Goal: Information Seeking & Learning: Learn about a topic

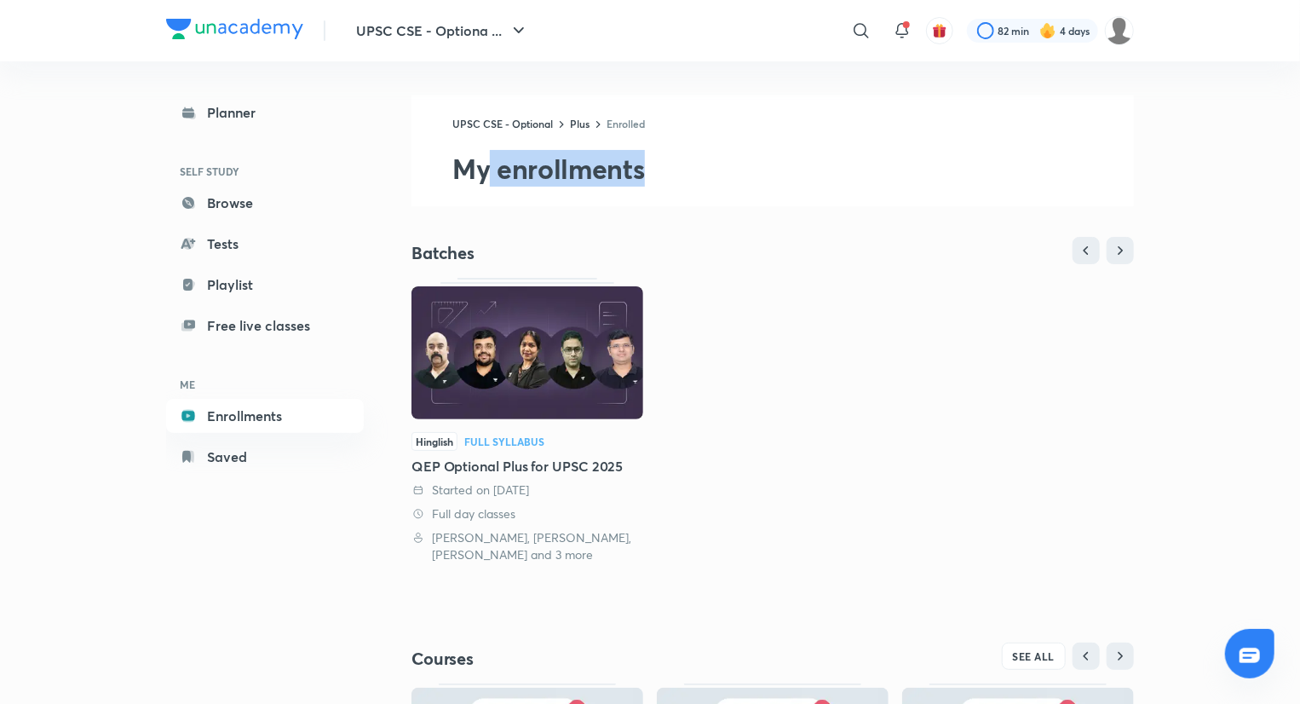
drag, startPoint x: 487, startPoint y: 163, endPoint x: 693, endPoint y: 192, distance: 207.4
click at [693, 192] on div "UPSC CSE - Optional Plus Enrolled My enrollments" at bounding box center [773, 150] width 723 height 111
drag, startPoint x: 693, startPoint y: 192, endPoint x: 464, endPoint y: 151, distance: 232.8
click at [464, 151] on div "UPSC CSE - Optional Plus Enrolled My enrollments" at bounding box center [773, 150] width 723 height 111
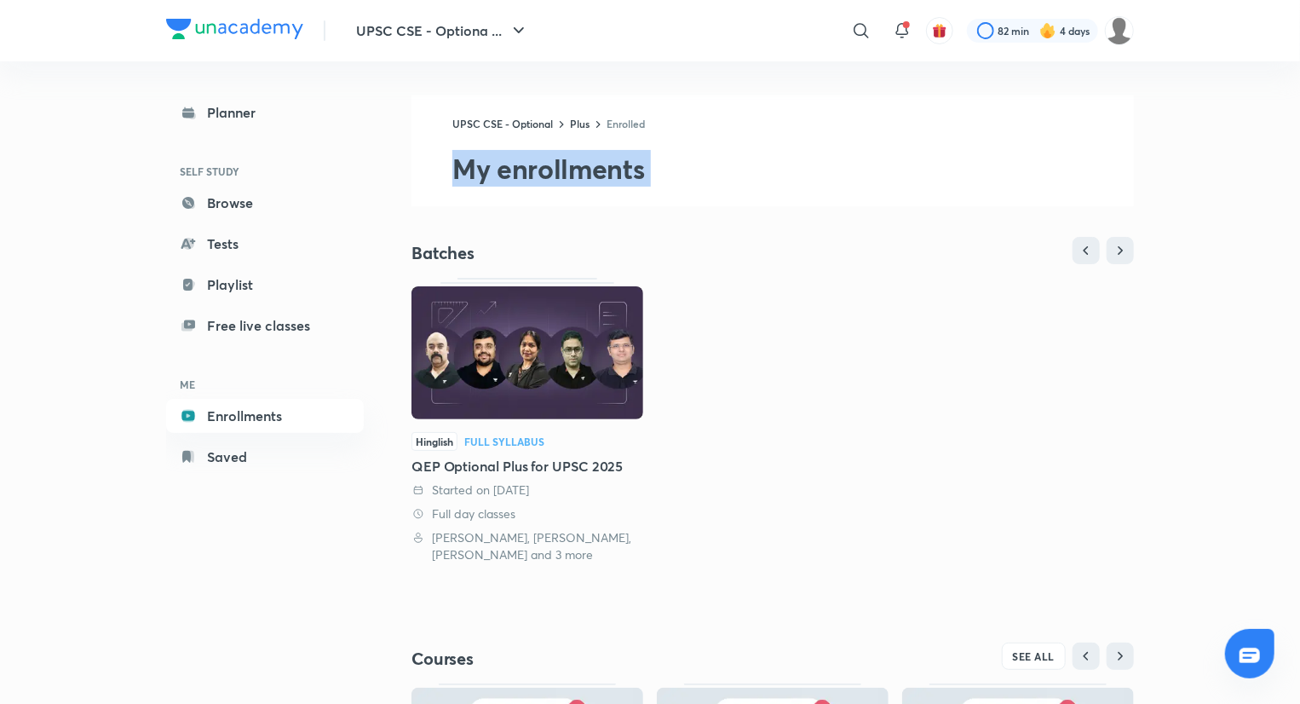
click at [464, 152] on h2 "My enrollments" at bounding box center [793, 169] width 682 height 34
drag, startPoint x: 464, startPoint y: 151, endPoint x: 619, endPoint y: 178, distance: 157.5
click at [619, 178] on h2 "My enrollments" at bounding box center [793, 169] width 682 height 34
click at [515, 168] on h2 "My enrollments" at bounding box center [793, 169] width 682 height 34
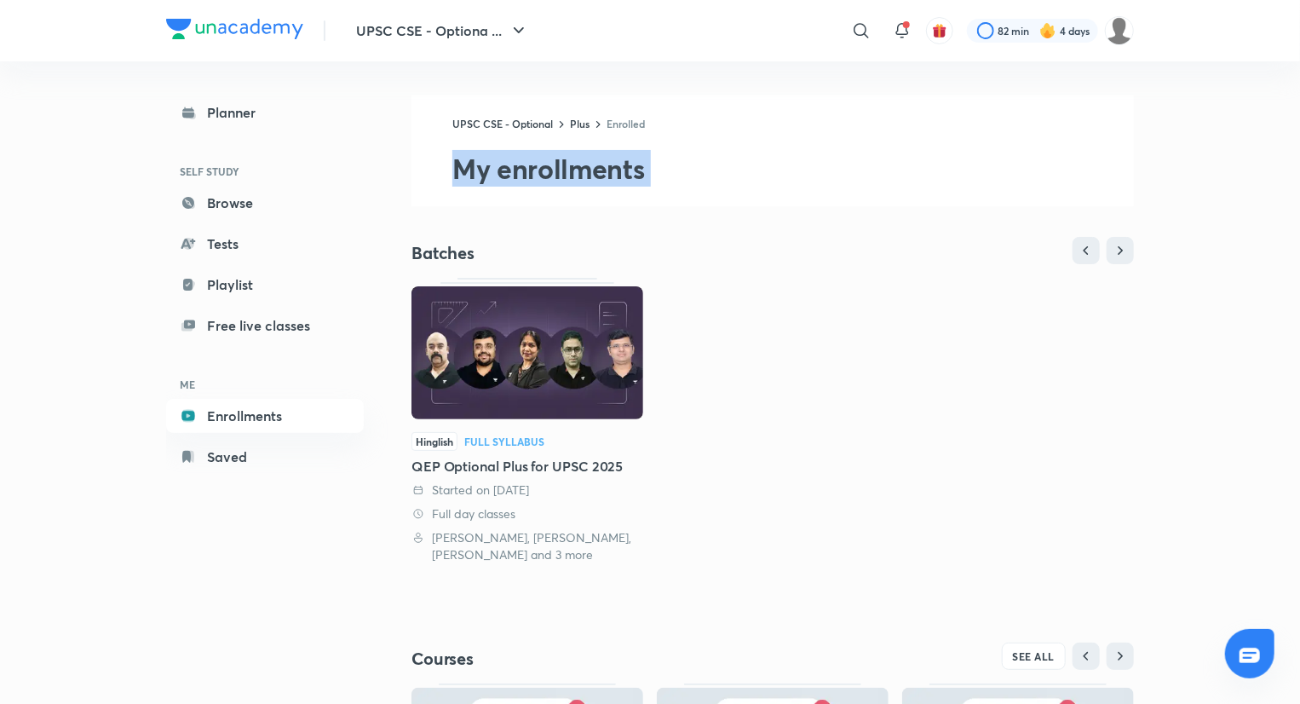
click at [515, 168] on h2 "My enrollments" at bounding box center [793, 169] width 682 height 34
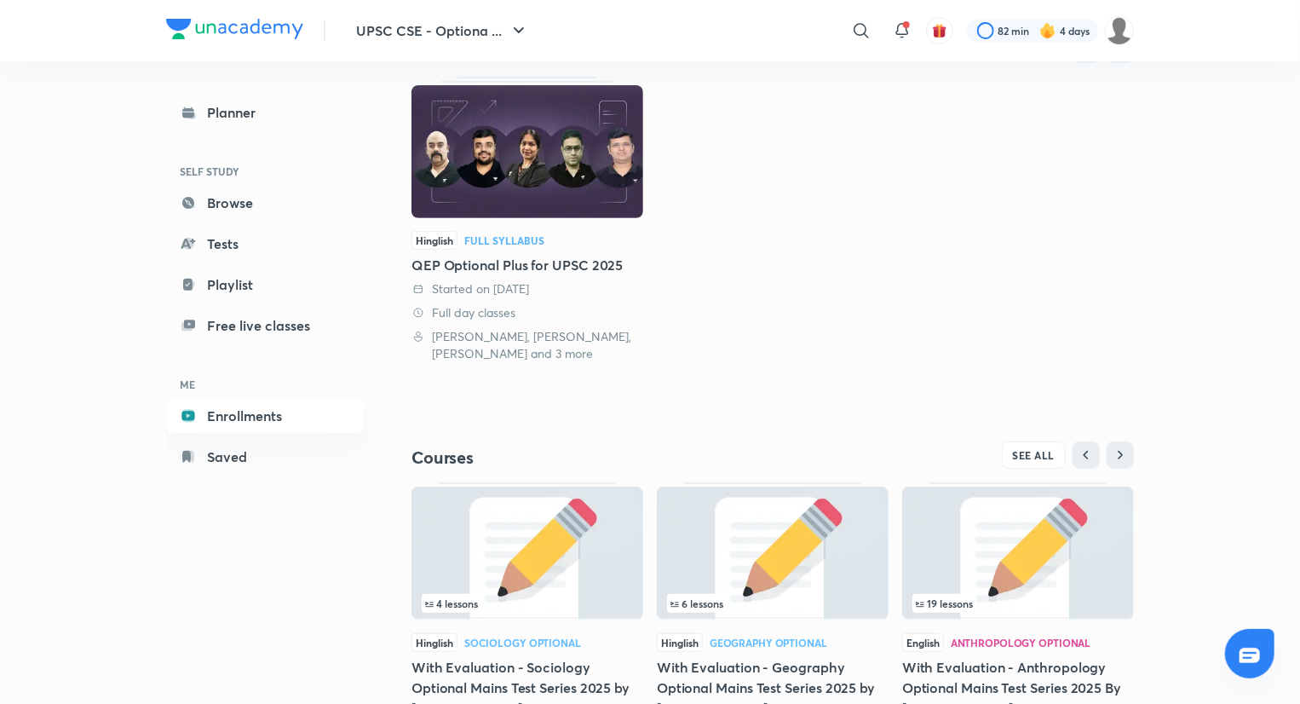
scroll to position [295, 0]
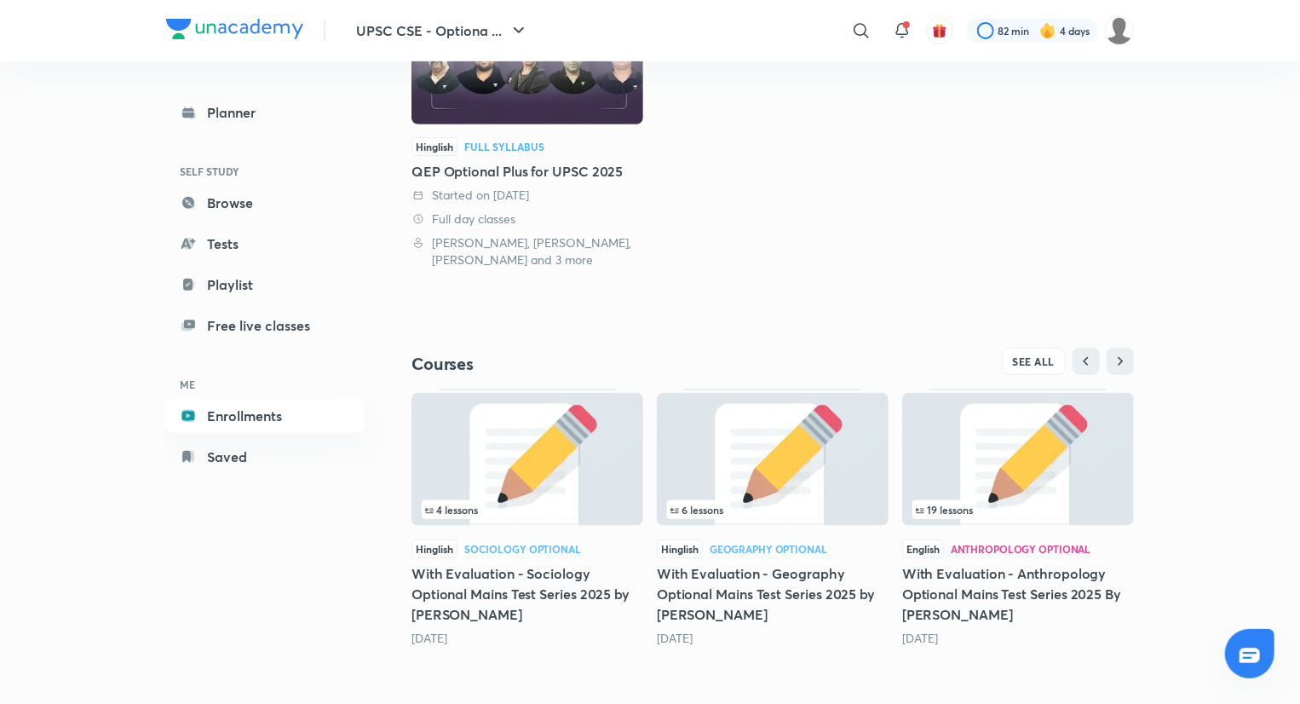
click at [1237, 659] on div at bounding box center [1249, 653] width 49 height 49
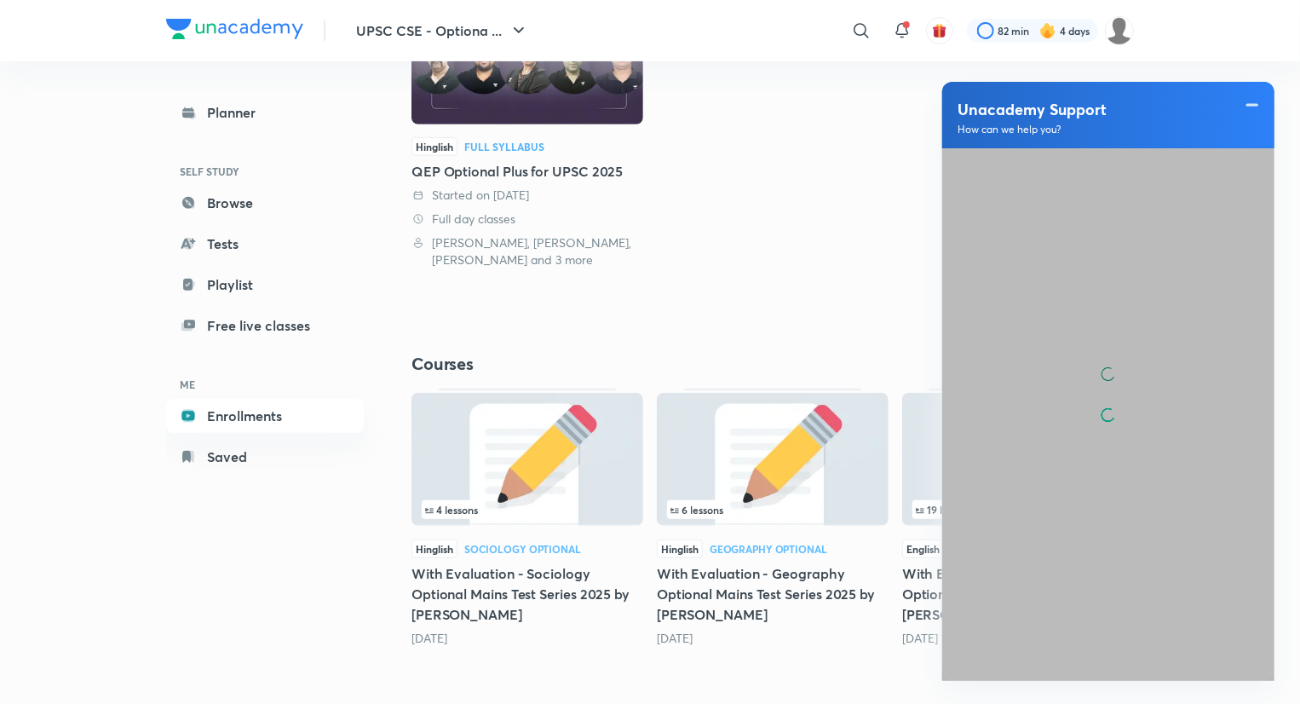
click at [897, 115] on div "Hinglish Full Syllabus QEP Optional Plus for UPSC 2025 Started on 8 Jun 2025 Fu…" at bounding box center [773, 125] width 723 height 285
click at [903, 23] on span at bounding box center [906, 24] width 7 height 7
click at [896, 25] on icon at bounding box center [902, 30] width 20 height 20
click at [893, 34] on icon at bounding box center [902, 30] width 20 height 20
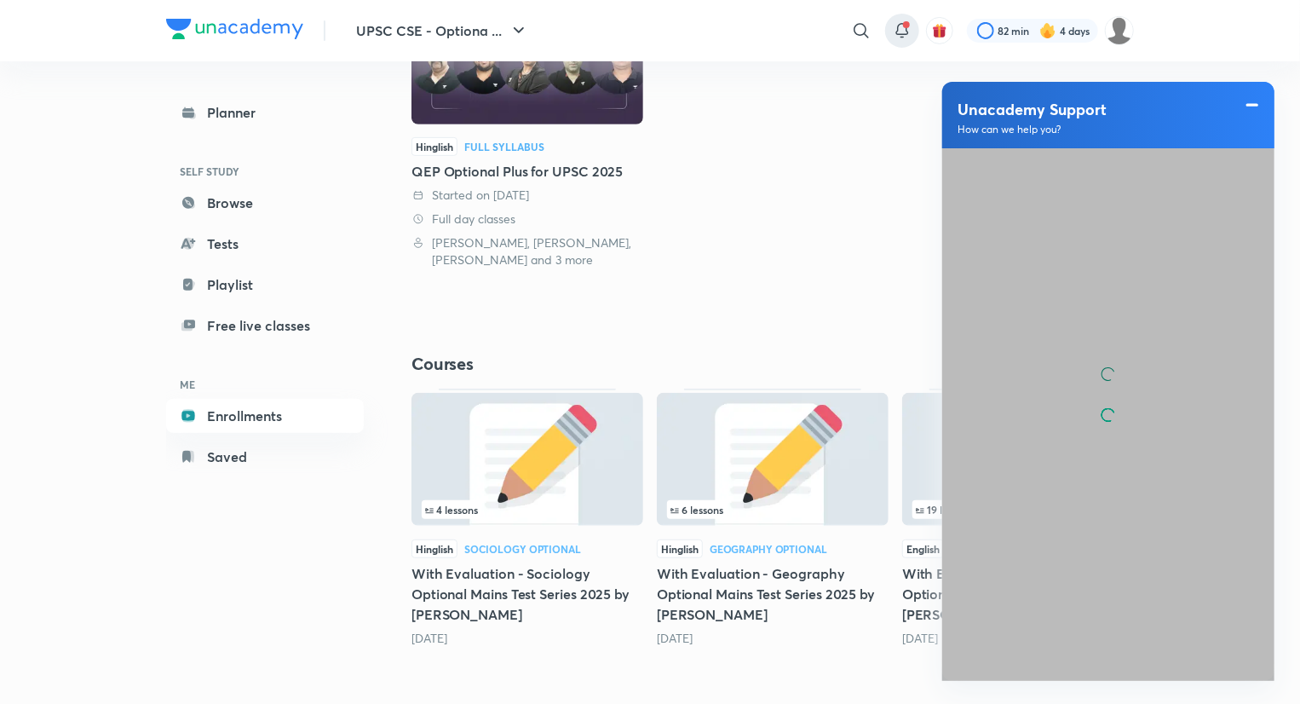
click at [1253, 105] on span at bounding box center [1252, 105] width 17 height 20
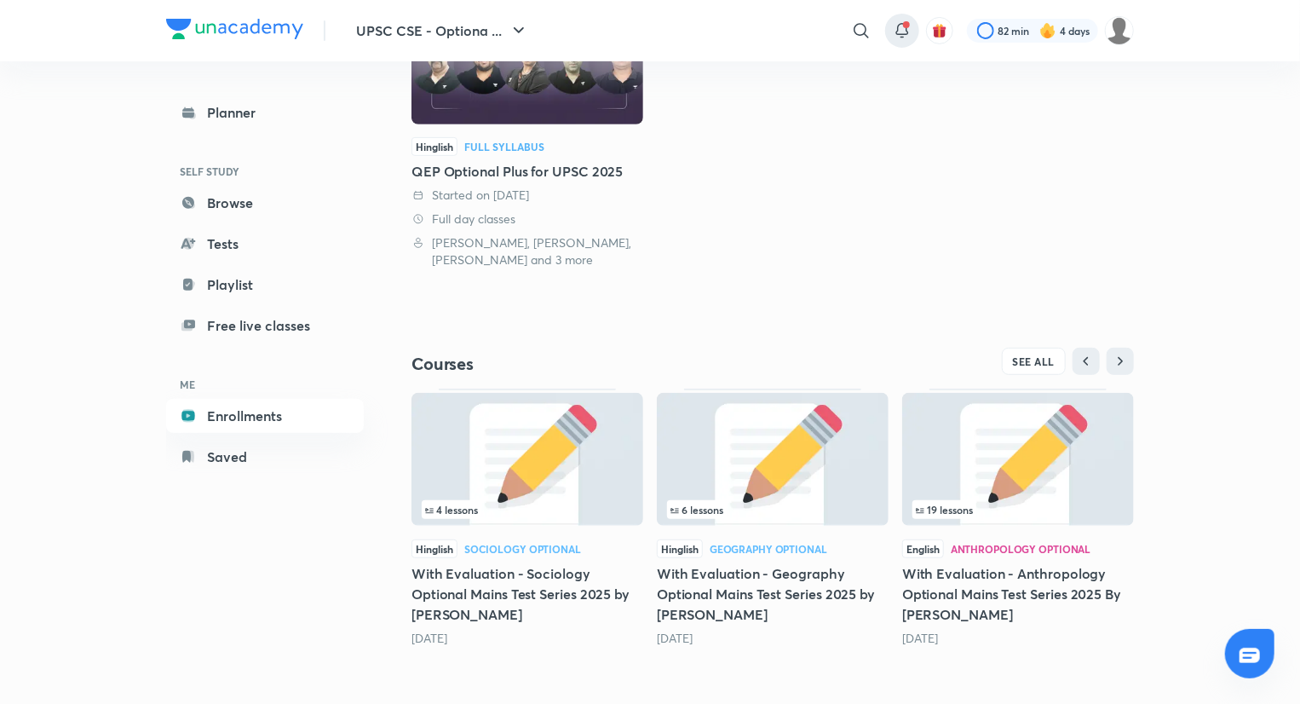
click at [890, 42] on div at bounding box center [902, 31] width 34 height 34
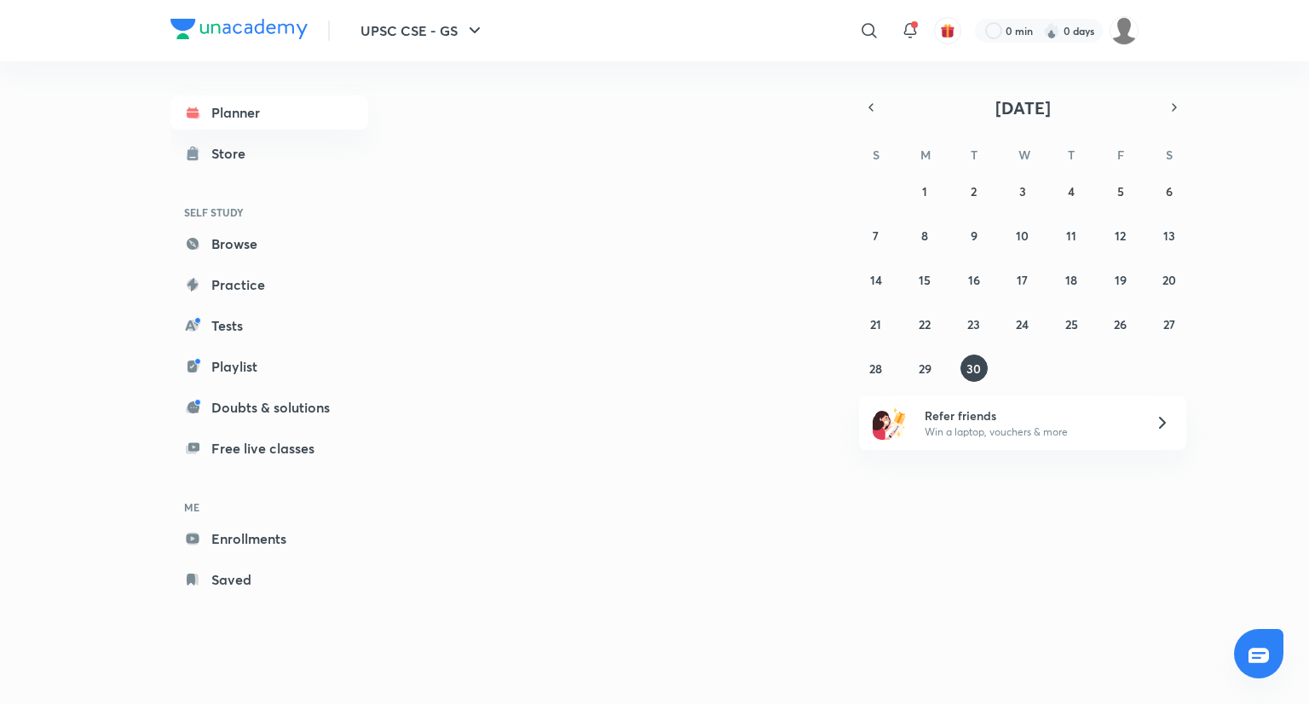
click at [0, 312] on div "UPSC CSE - GS ​ 0 min 0 days Planner Store SELF STUDY Browse Practice Tests Pla…" at bounding box center [654, 352] width 1309 height 704
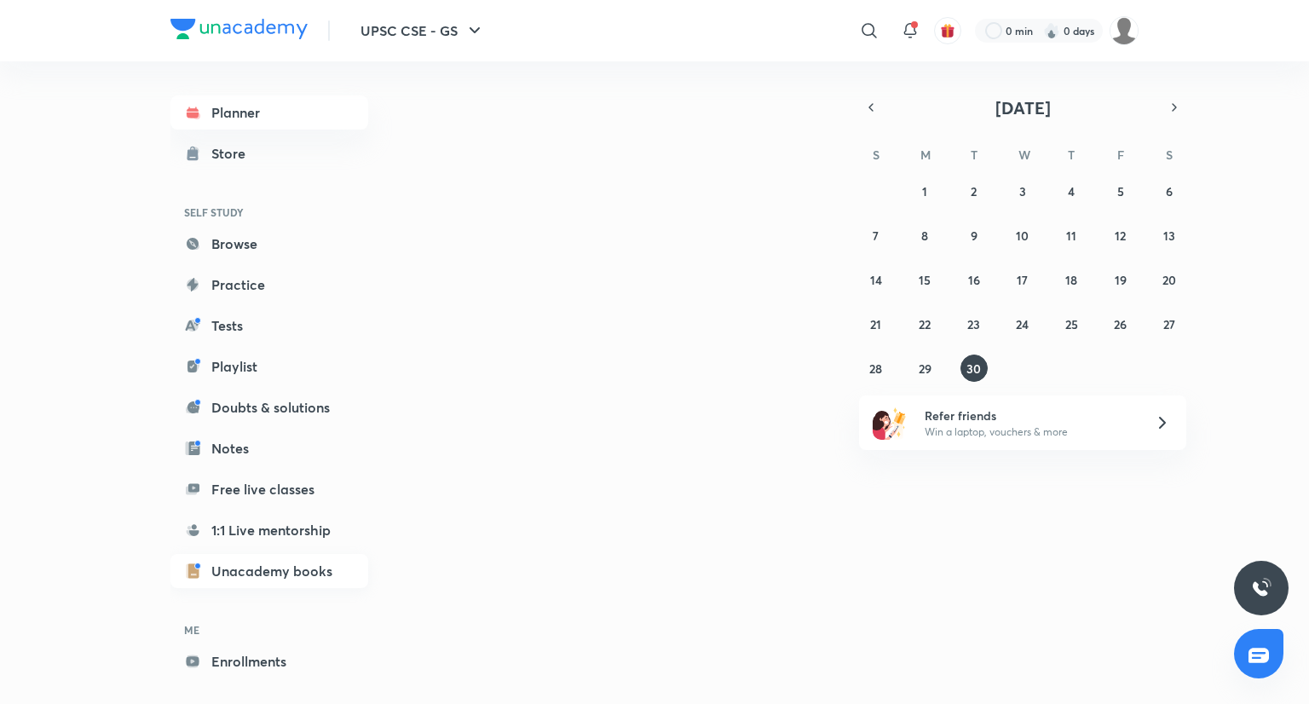
click at [252, 571] on link "Unacademy books" at bounding box center [269, 571] width 198 height 34
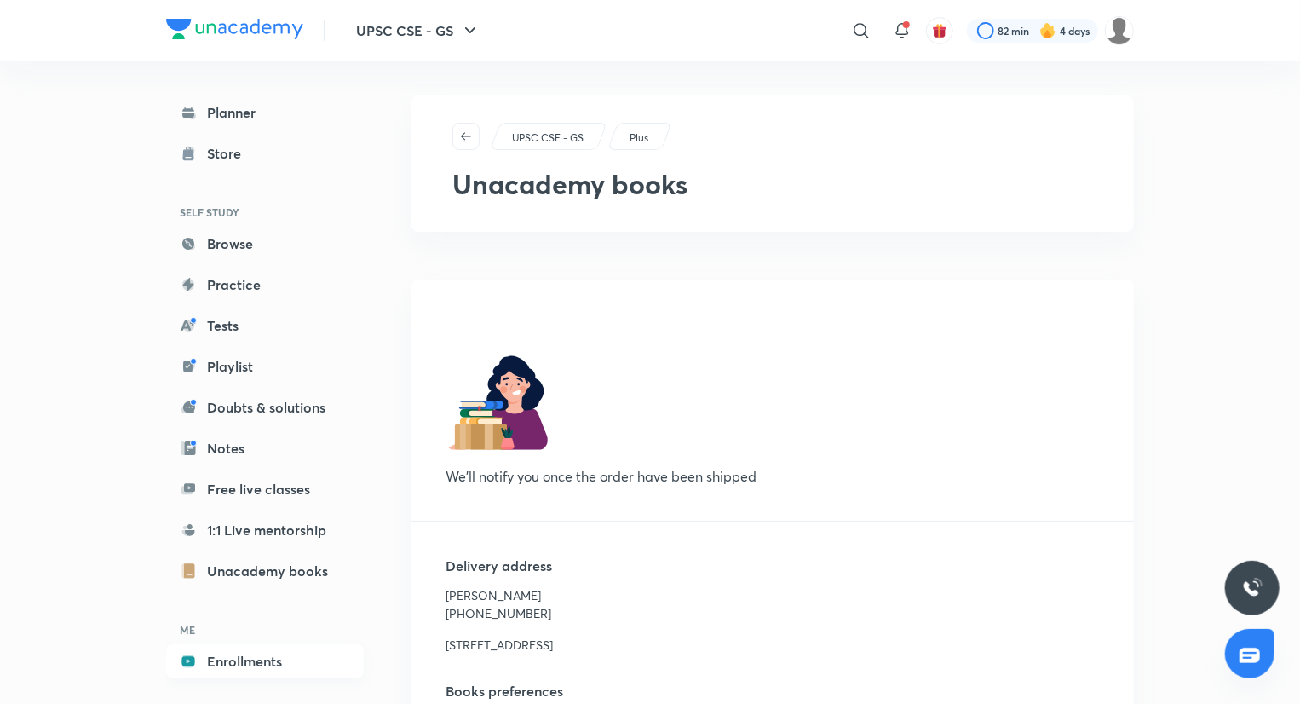
click at [212, 669] on link "Enrollments" at bounding box center [265, 661] width 198 height 34
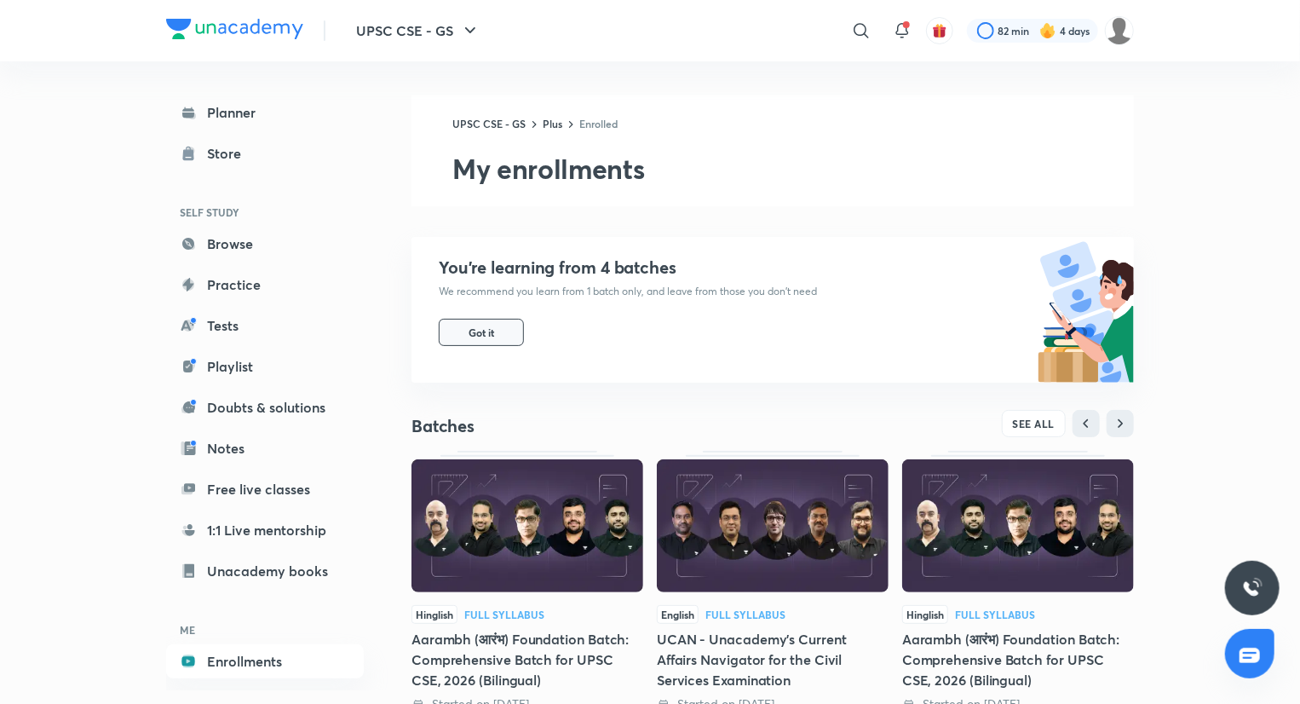
click at [495, 322] on button "Got it" at bounding box center [481, 332] width 85 height 27
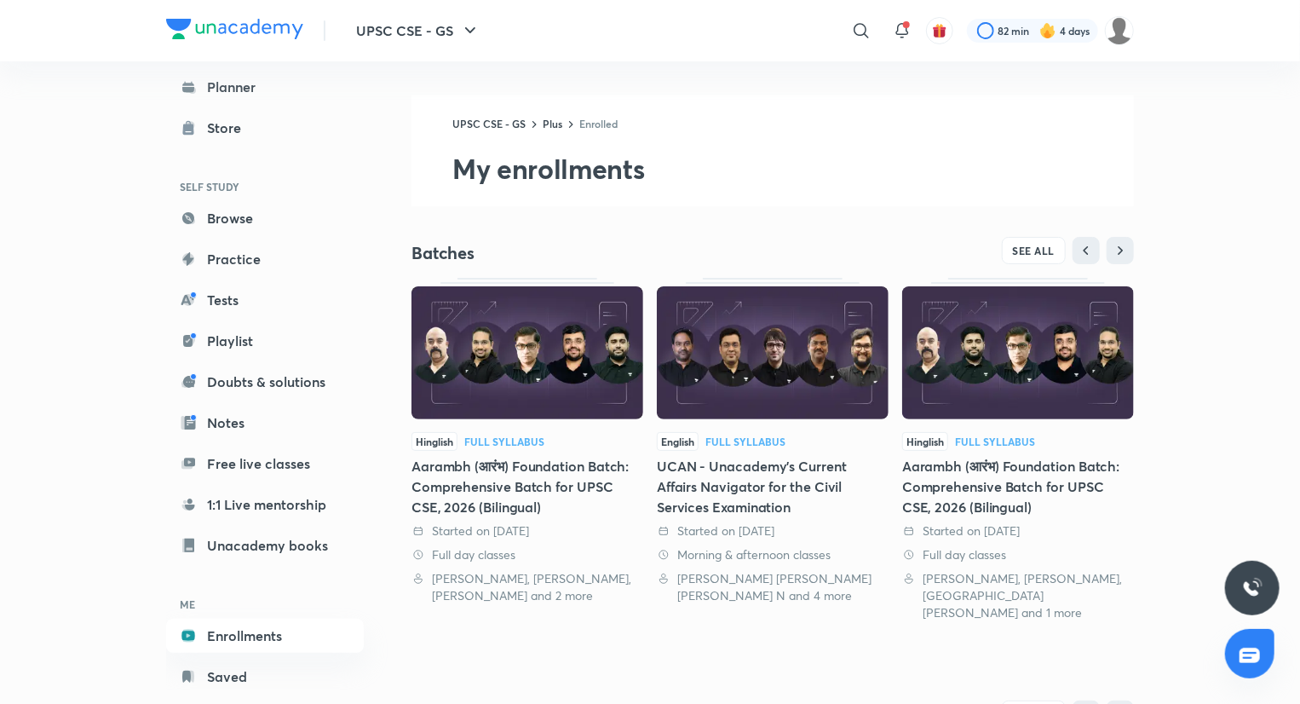
scroll to position [63, 0]
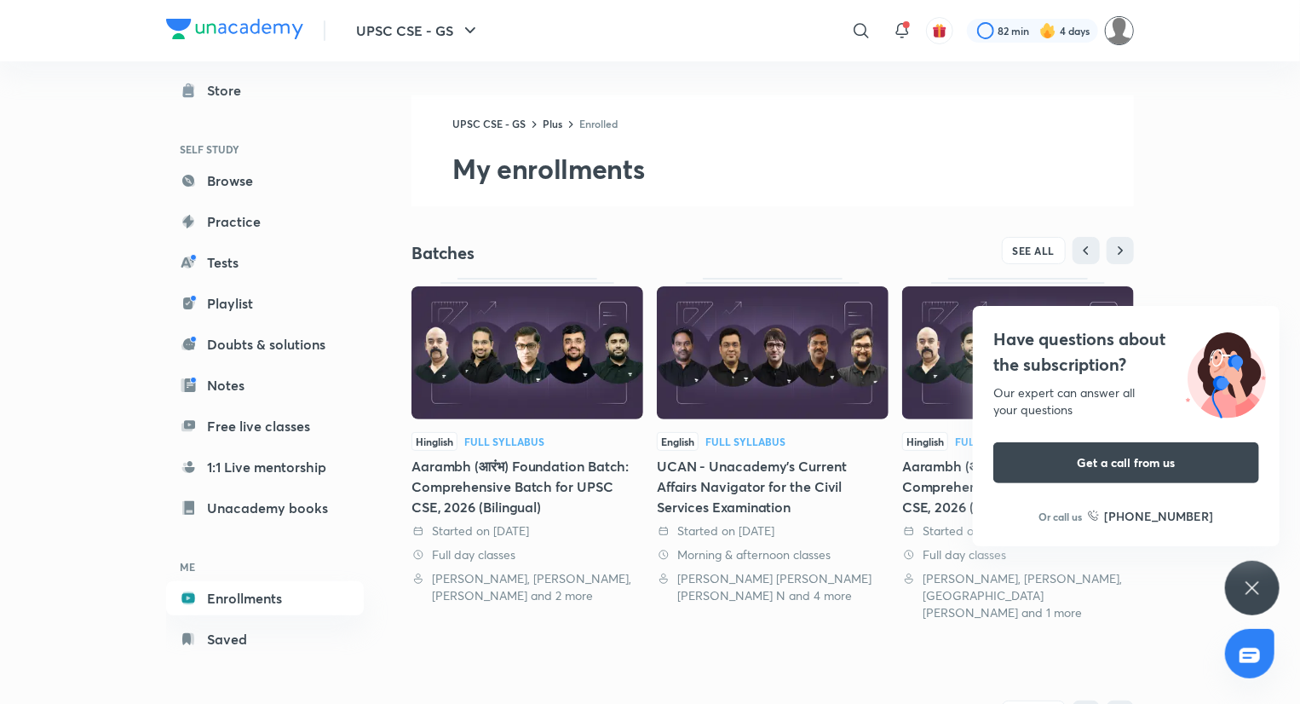
click at [1111, 42] on img at bounding box center [1119, 30] width 29 height 29
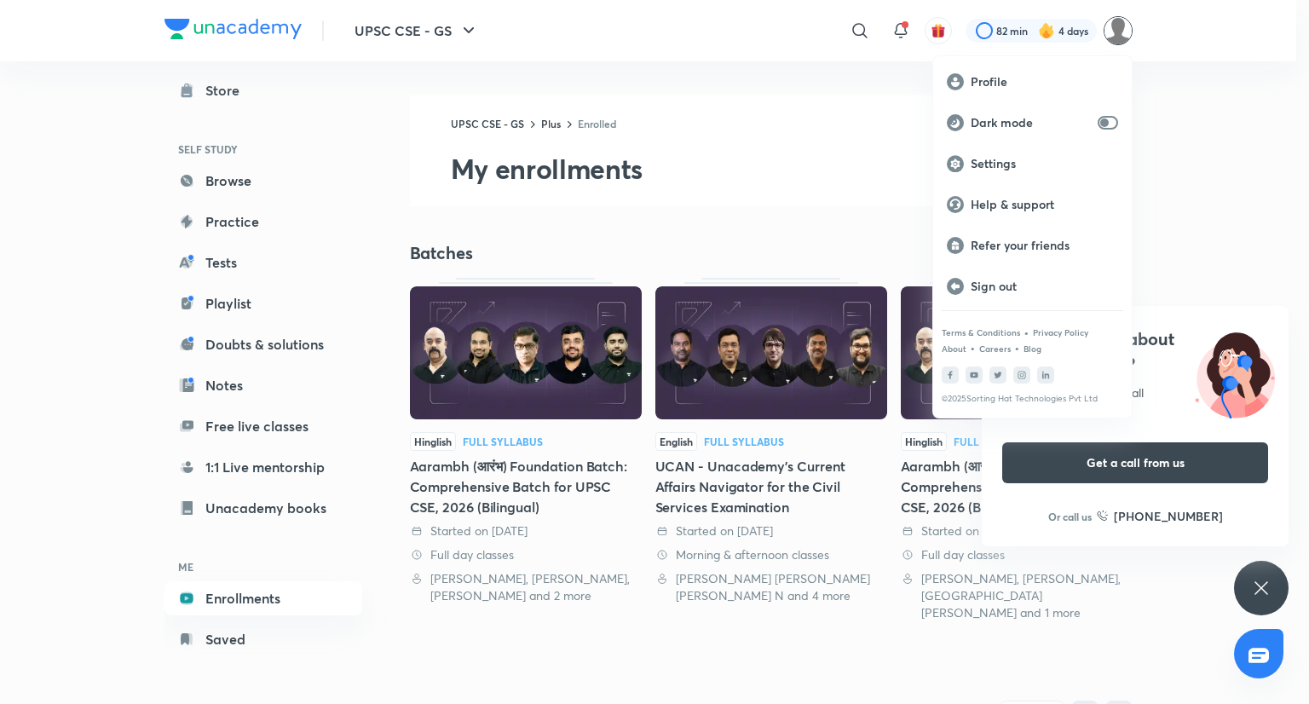
click at [1245, 245] on div at bounding box center [654, 352] width 1309 height 704
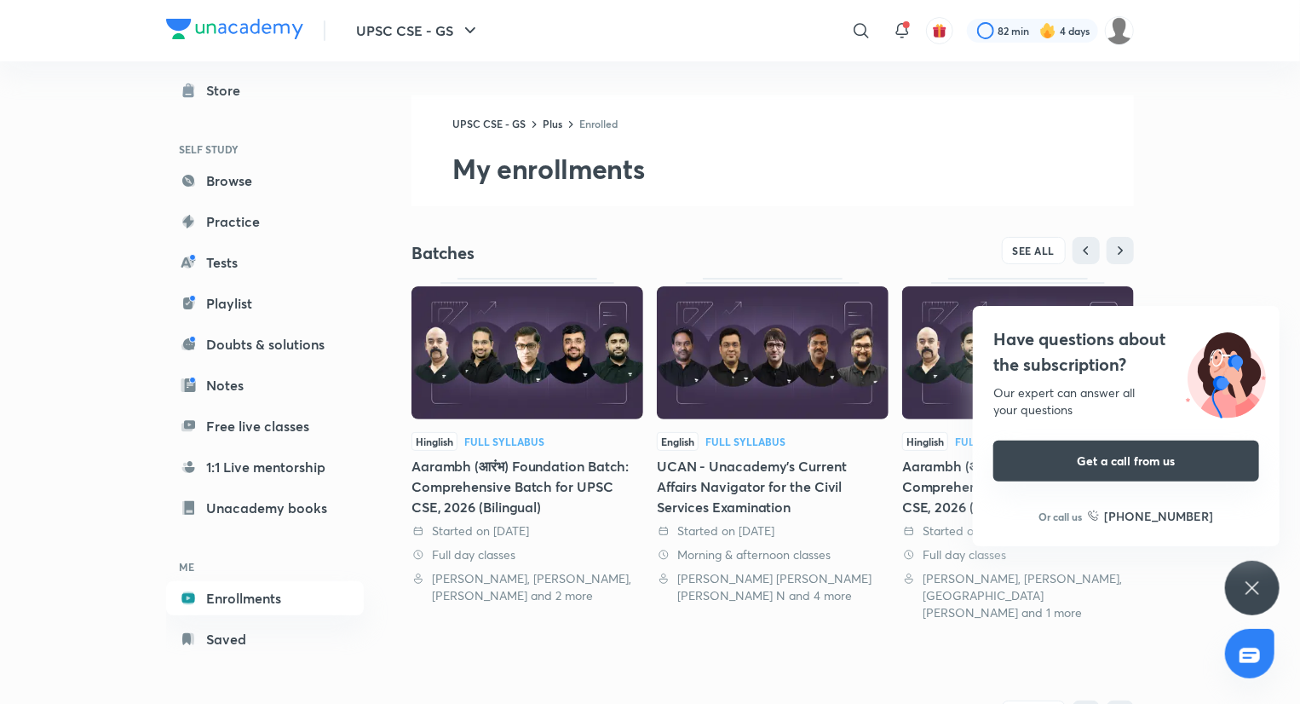
click at [1113, 471] on button "Get a call from us" at bounding box center [1127, 461] width 266 height 41
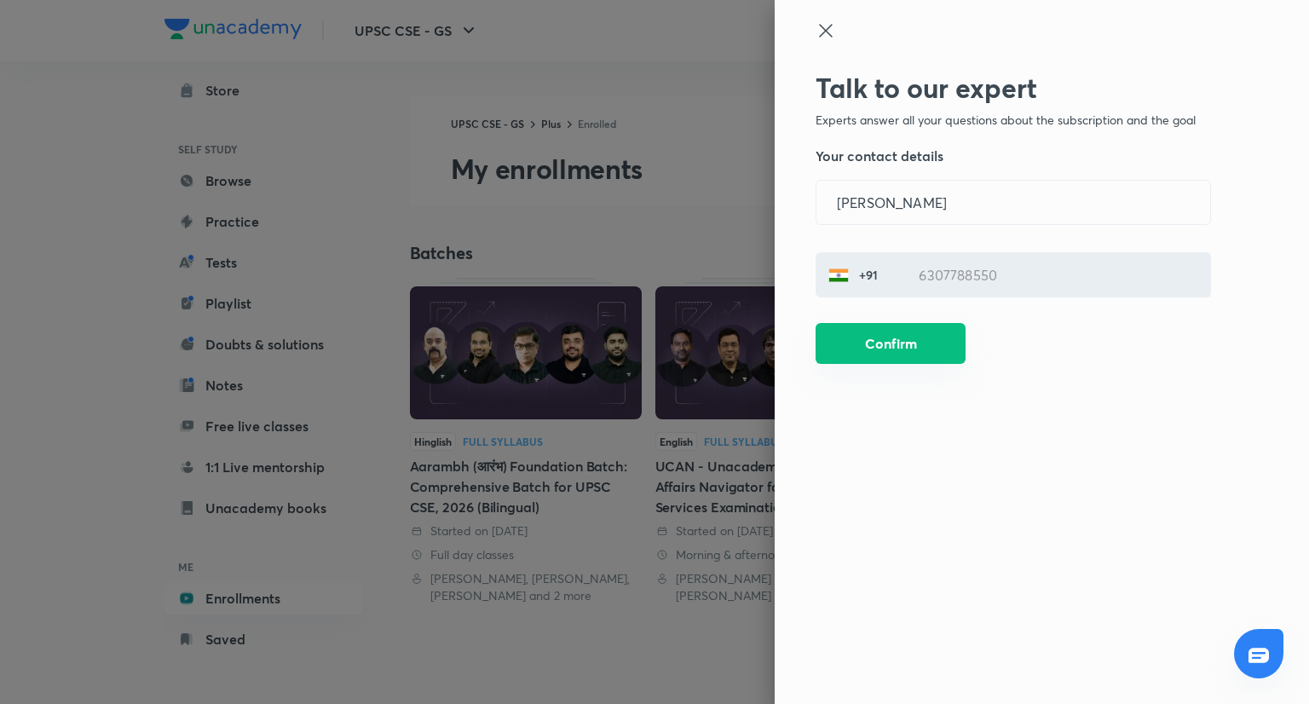
click at [958, 352] on button "Confirm" at bounding box center [890, 343] width 150 height 41
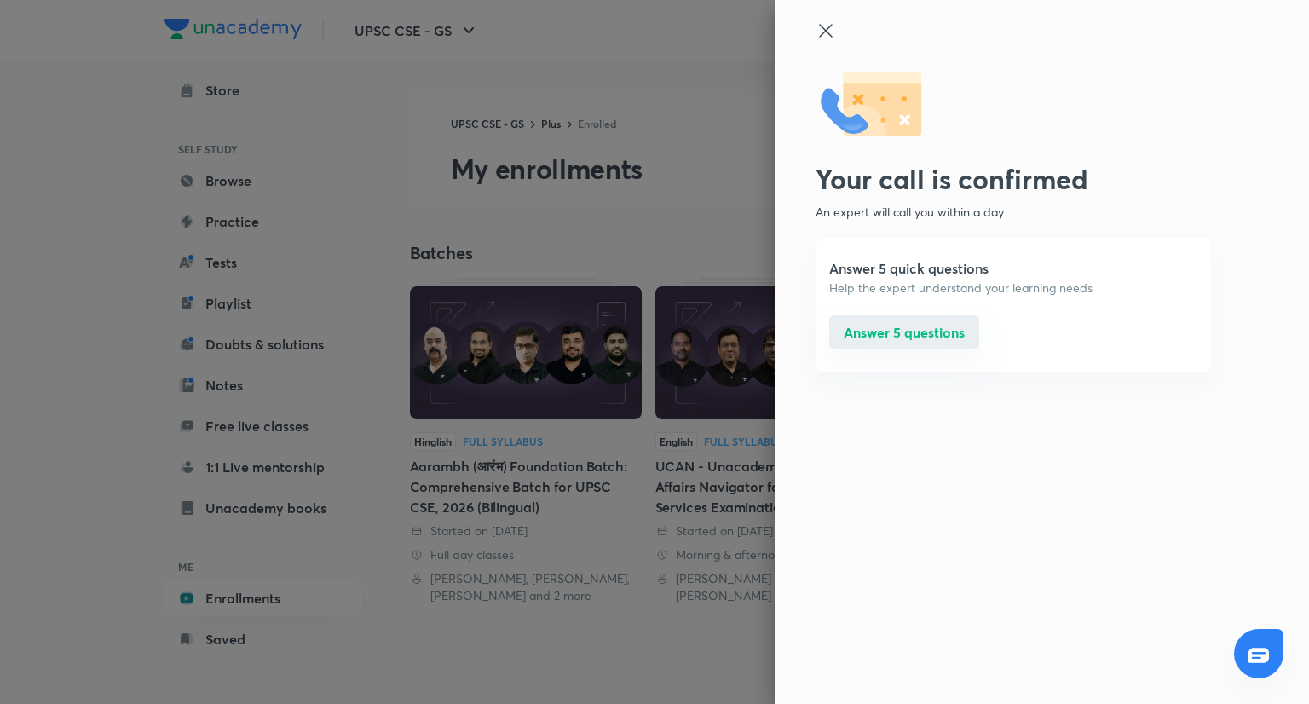
click at [948, 333] on button "Answer 5 questions" at bounding box center [904, 332] width 150 height 34
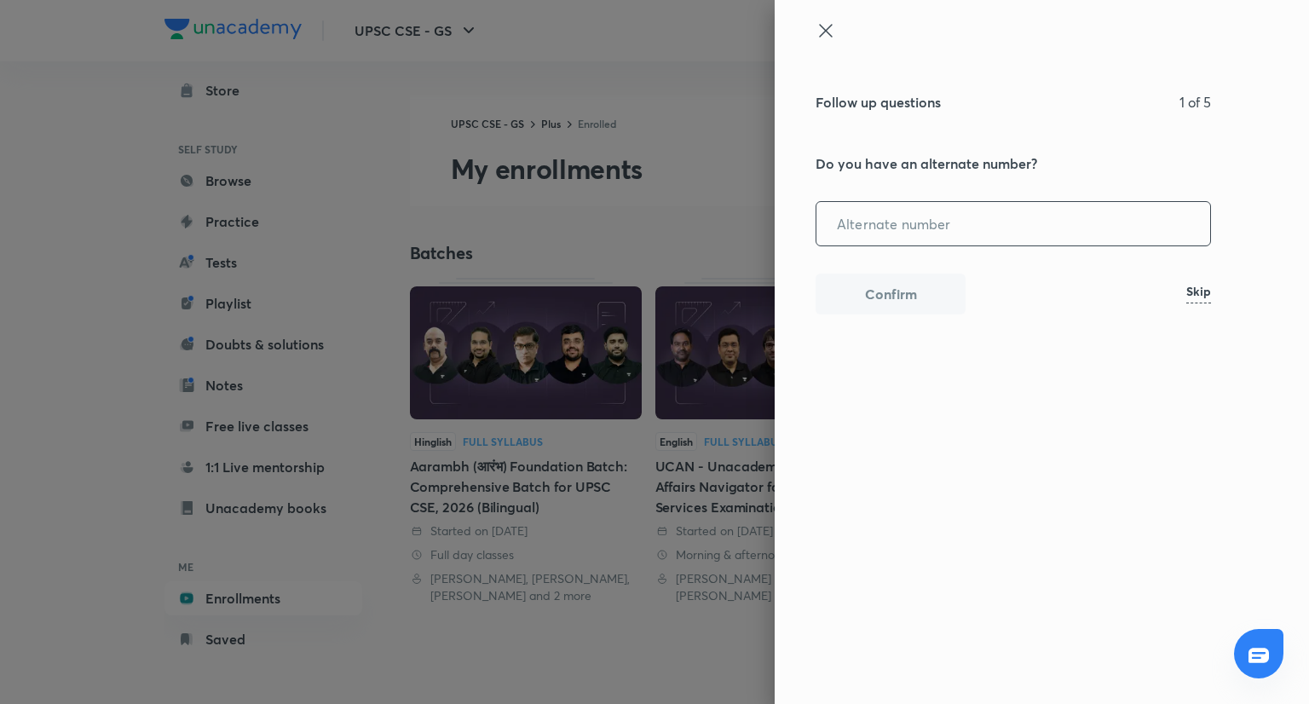
click at [938, 219] on input "tel" at bounding box center [1013, 223] width 394 height 43
type input "6307788550"
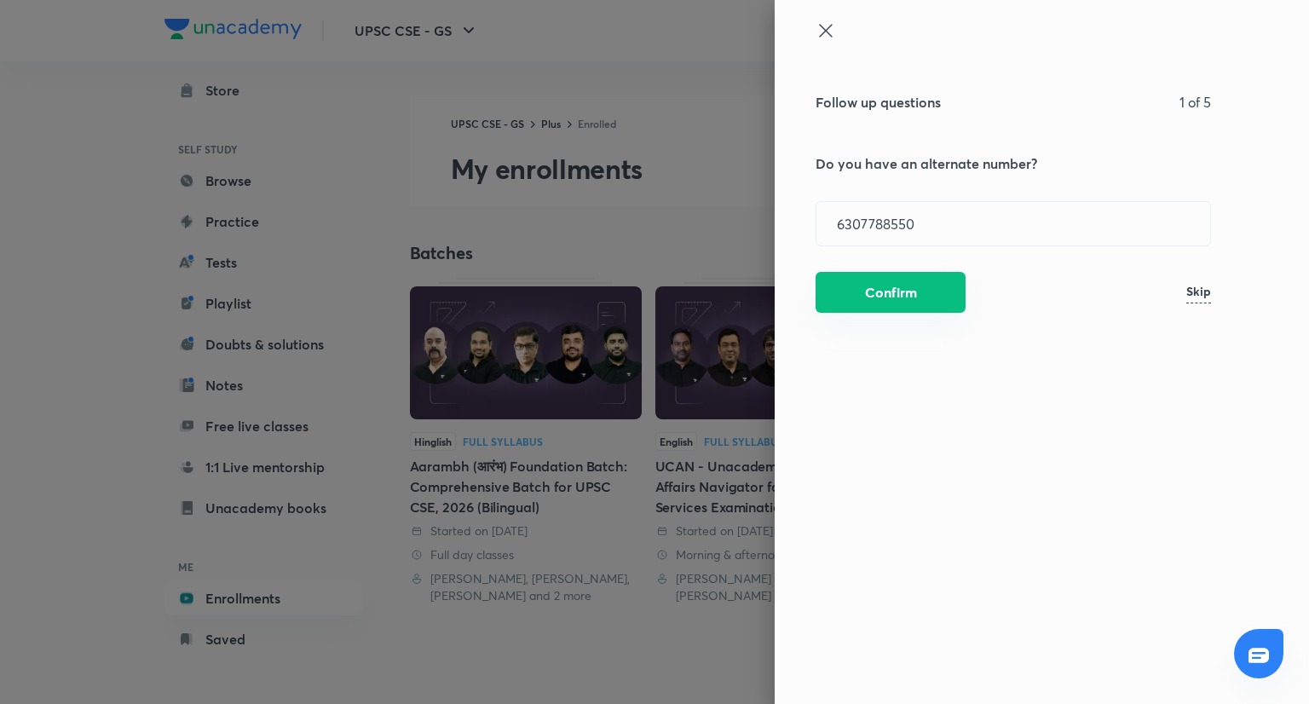
click at [907, 297] on button "Confirm" at bounding box center [890, 292] width 150 height 41
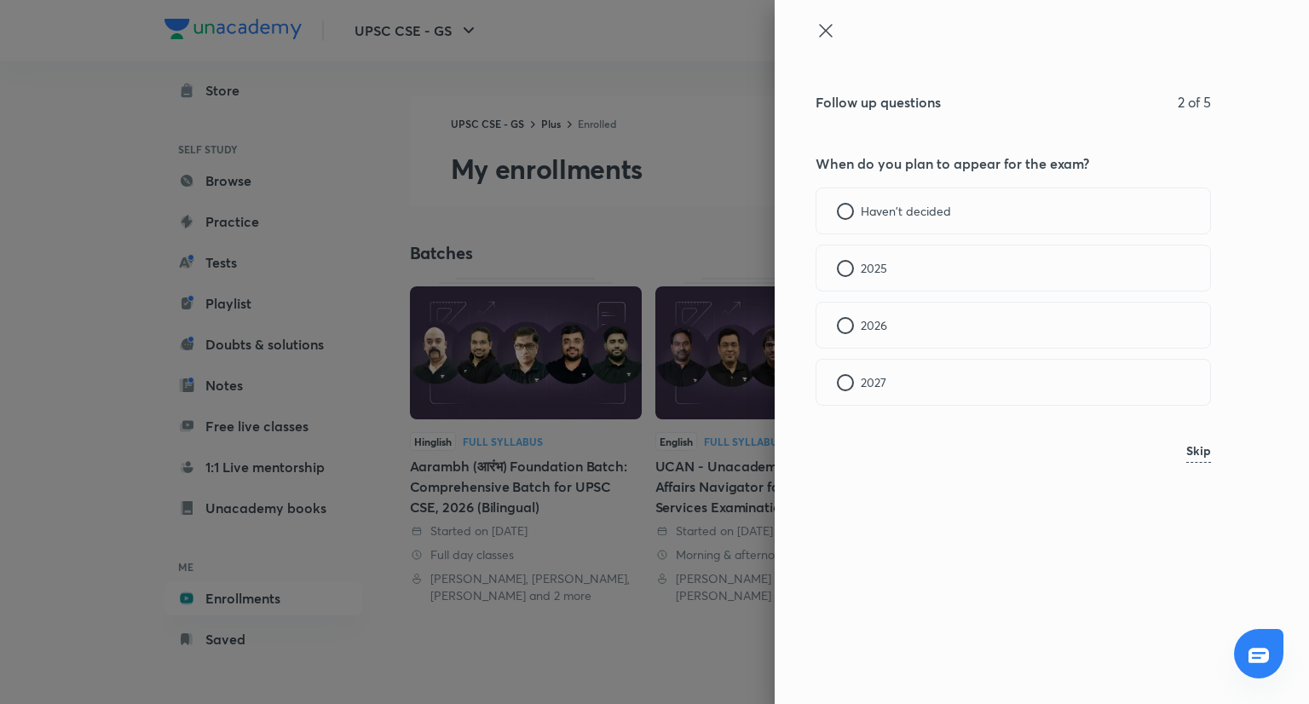
click at [877, 328] on p "2026" at bounding box center [874, 325] width 26 height 18
click at [873, 205] on p "Prelims" at bounding box center [880, 211] width 39 height 18
drag, startPoint x: 933, startPoint y: 154, endPoint x: 931, endPoint y: 166, distance: 12.2
click at [931, 166] on h5 "Which subject do you need the most assistance?" at bounding box center [1012, 163] width 395 height 20
click at [868, 383] on p "All of them" at bounding box center [890, 382] width 59 height 18
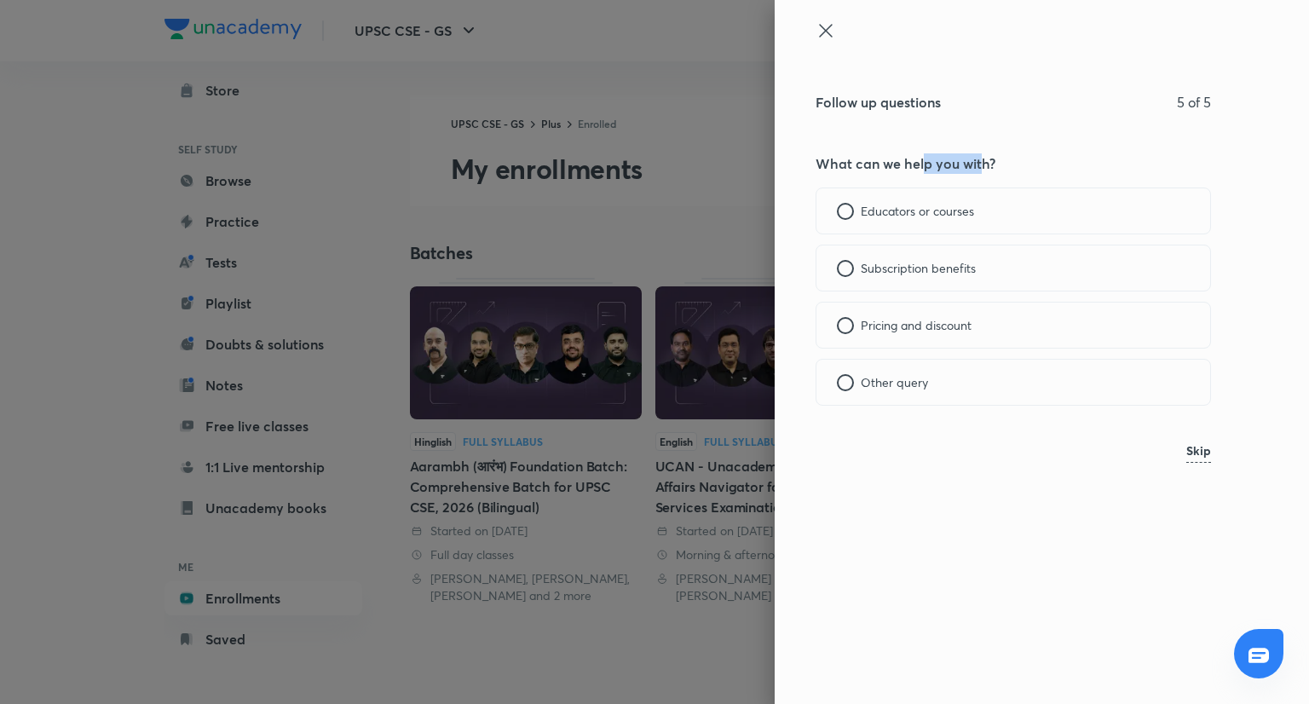
drag, startPoint x: 927, startPoint y: 168, endPoint x: 984, endPoint y: 164, distance: 57.2
click at [984, 164] on h5 "What can we help you with?" at bounding box center [1012, 163] width 395 height 20
click at [904, 260] on p "Subscription benefits" at bounding box center [918, 268] width 115 height 18
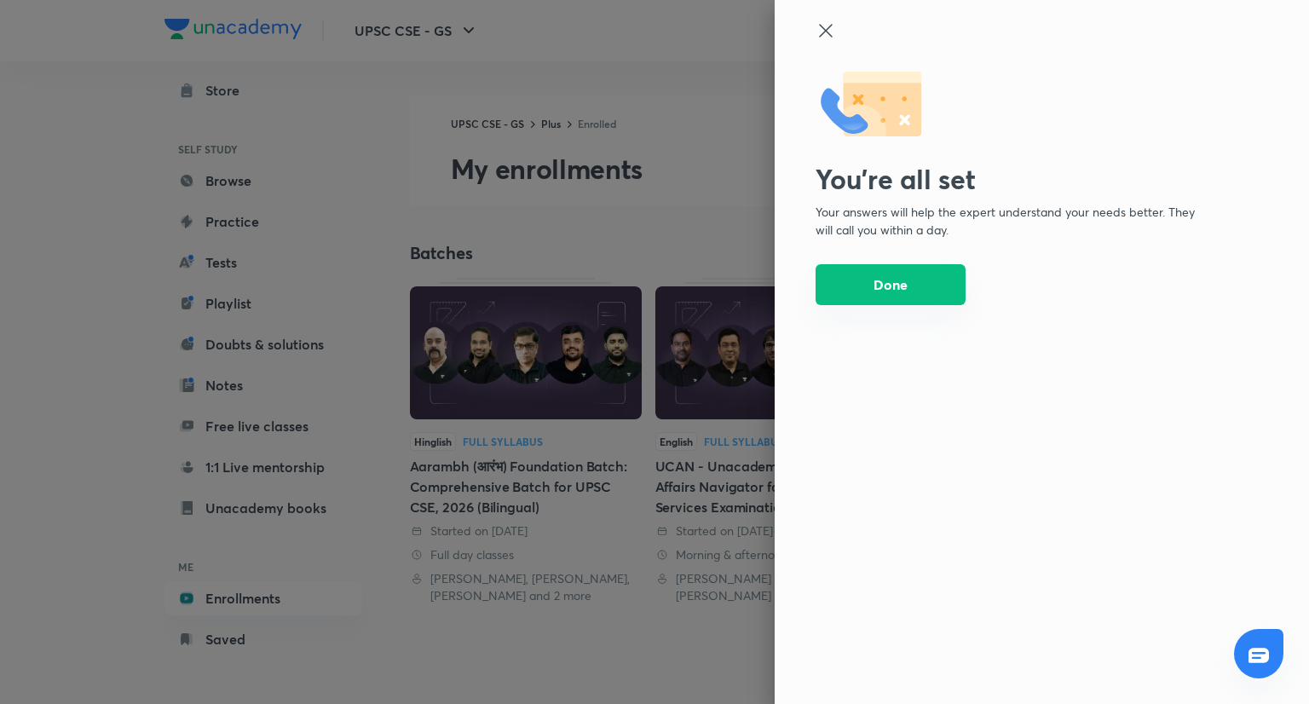
click at [891, 289] on button "Done" at bounding box center [890, 284] width 150 height 41
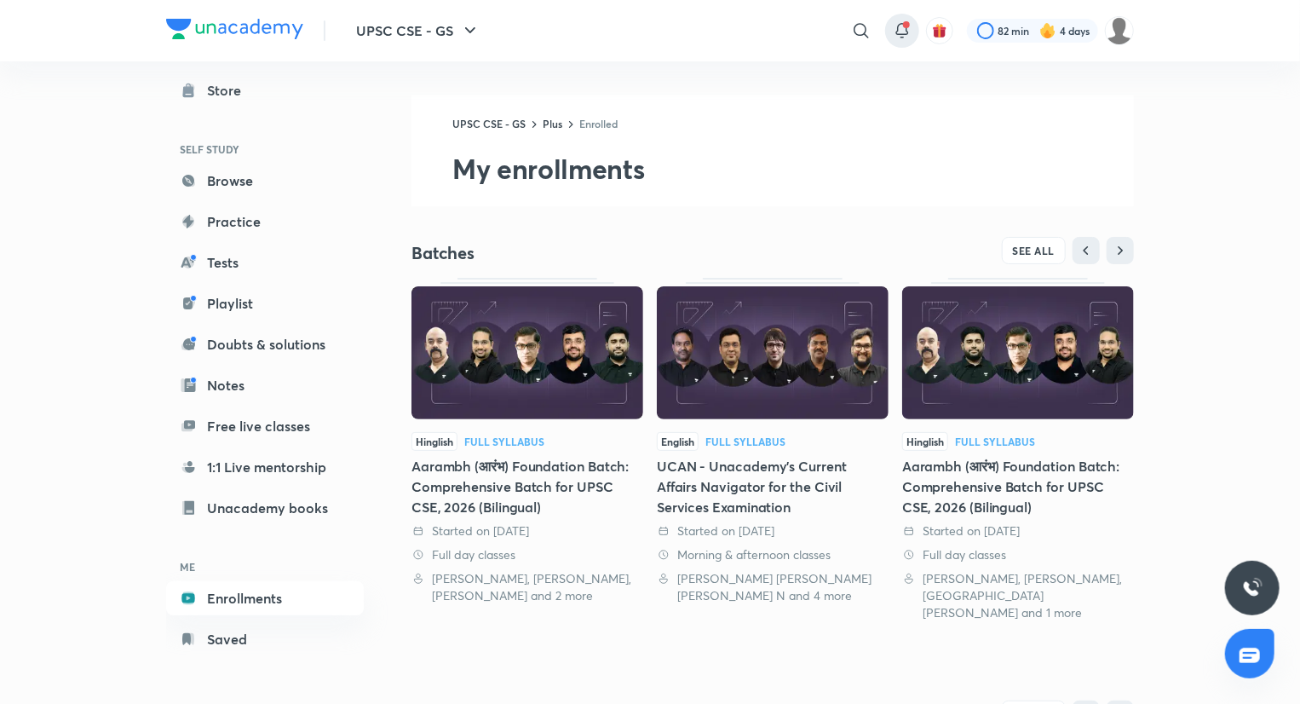
click at [897, 26] on icon at bounding box center [901, 29] width 11 height 10
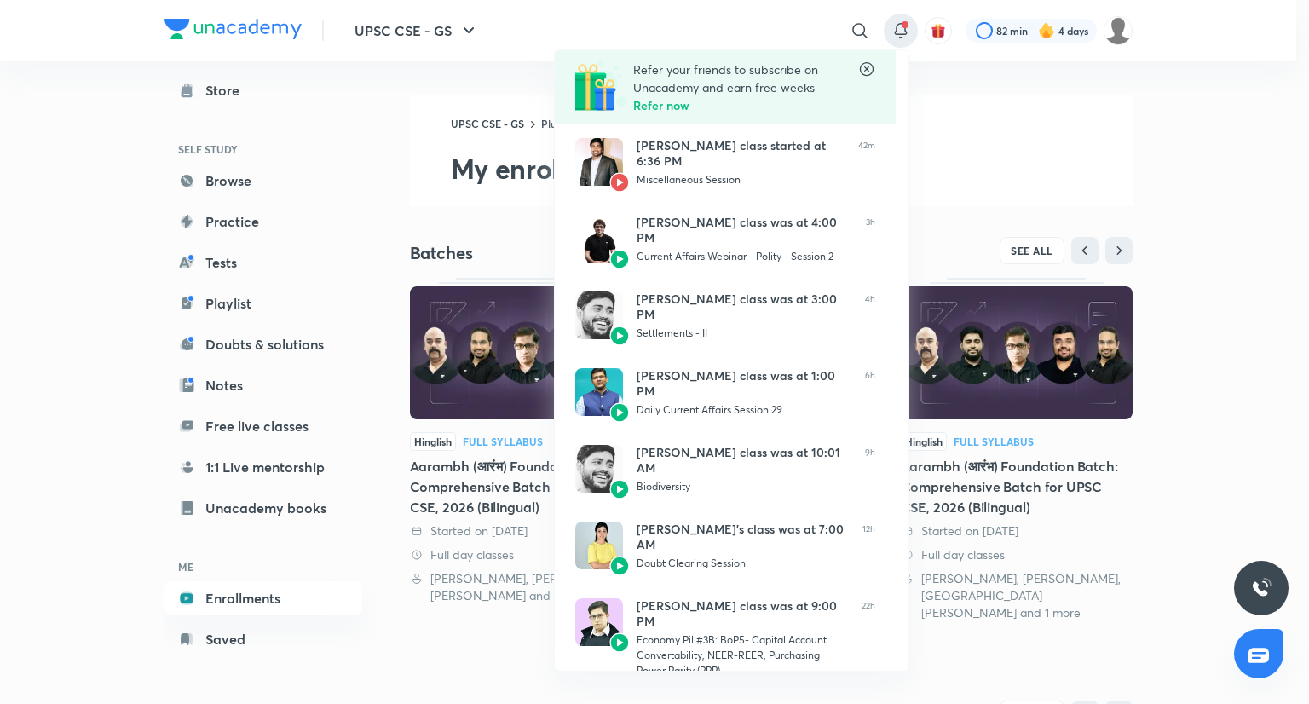
click at [1121, 25] on div at bounding box center [654, 352] width 1309 height 704
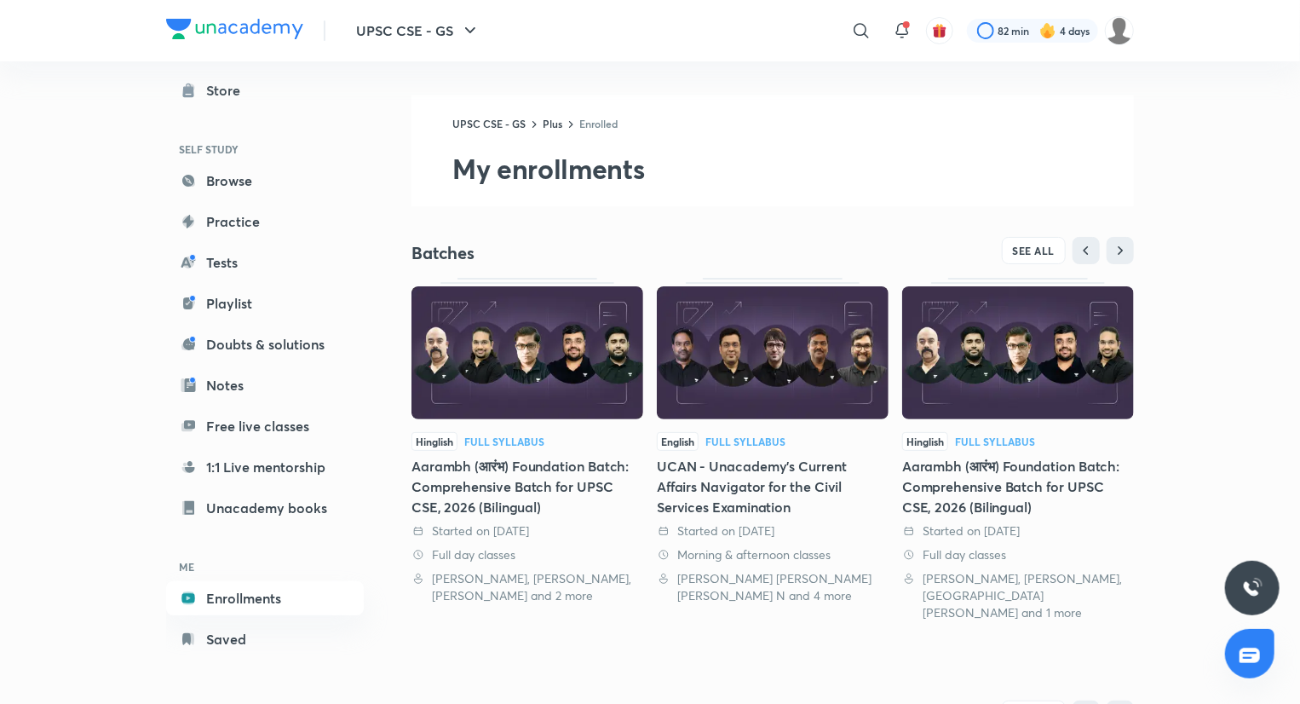
click at [1121, 25] on img at bounding box center [1119, 30] width 29 height 29
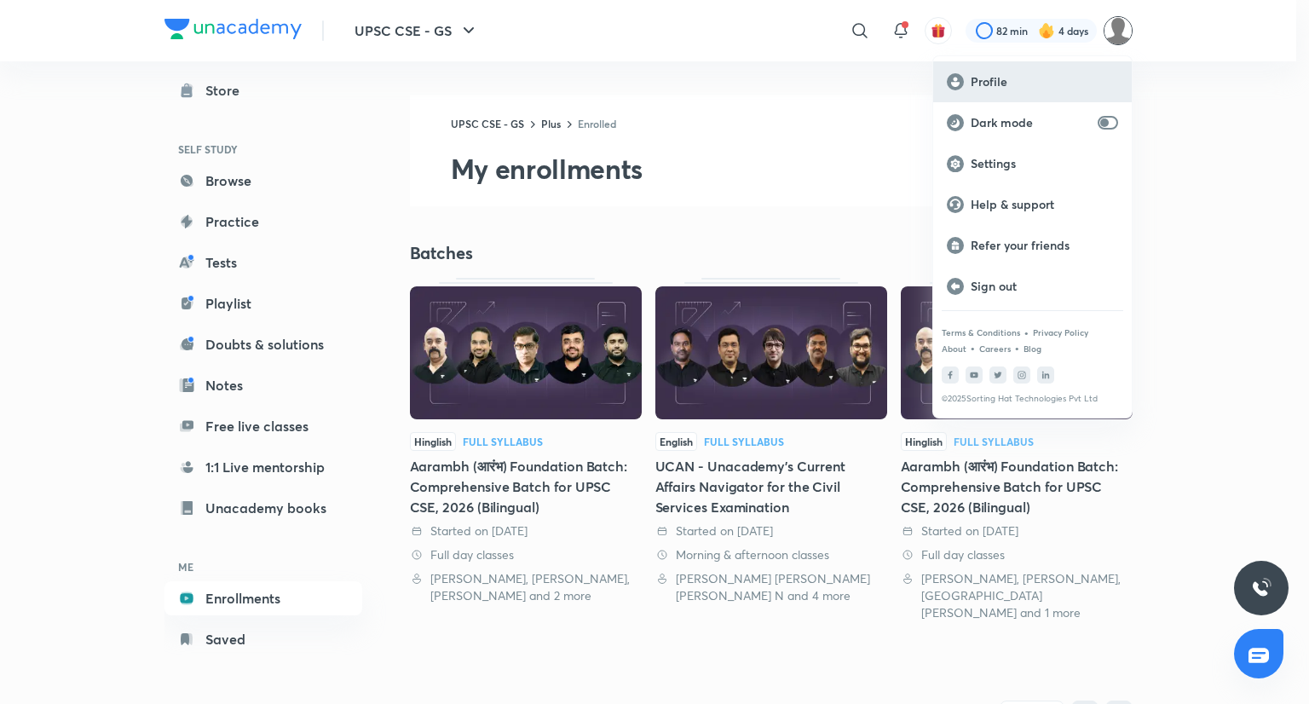
click at [1034, 71] on div "Profile" at bounding box center [1032, 81] width 199 height 41
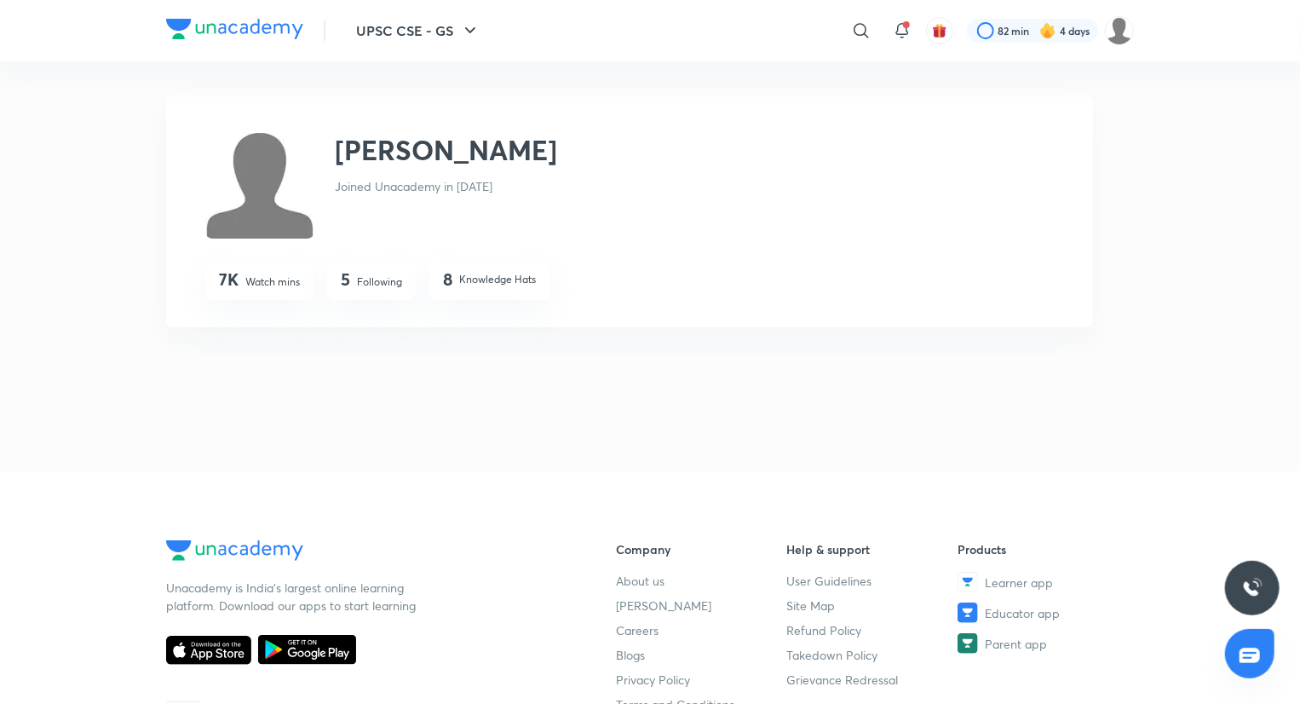
click at [369, 289] on p "Following" at bounding box center [379, 281] width 45 height 15
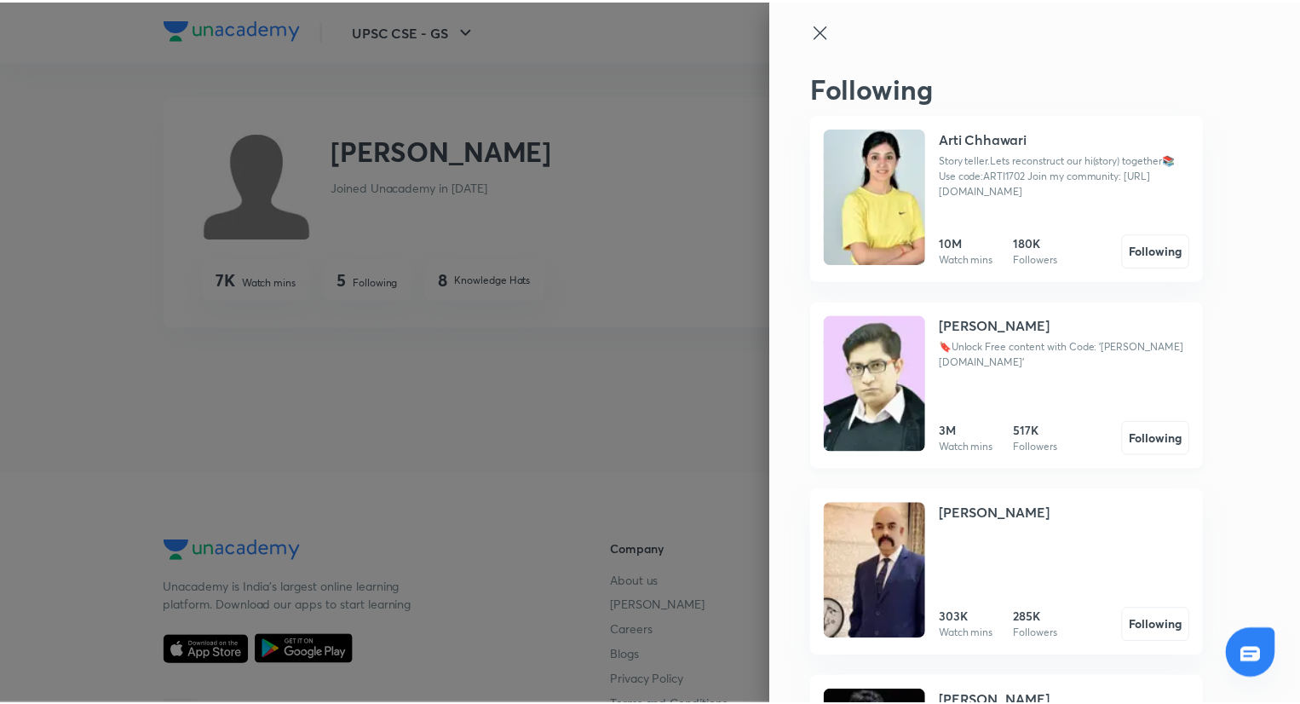
scroll to position [150, 0]
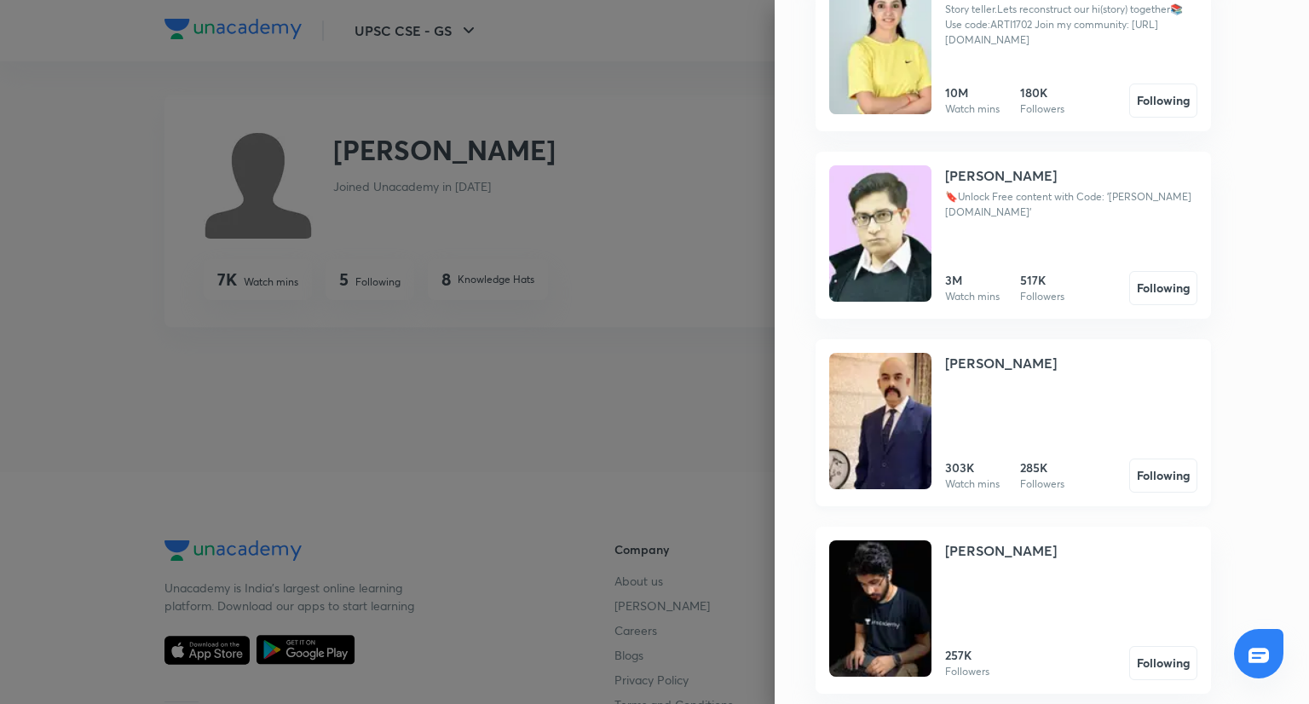
click at [871, 396] on img at bounding box center [880, 421] width 102 height 136
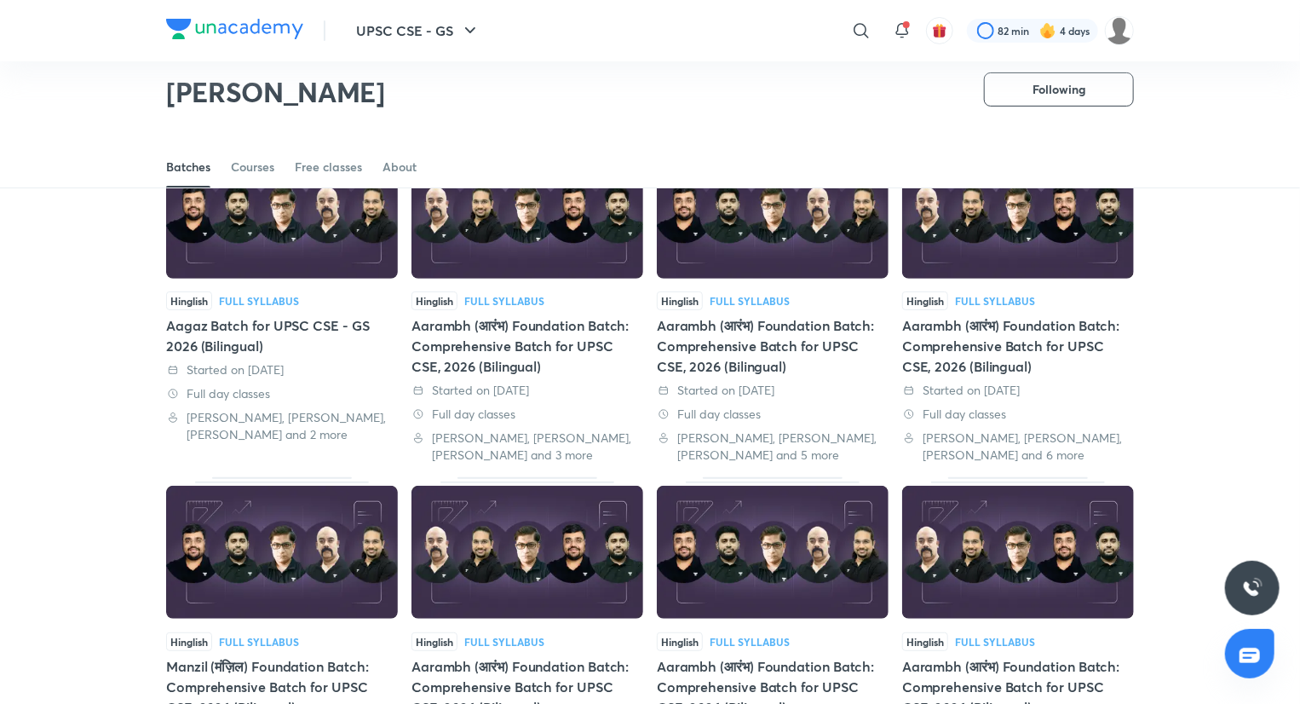
scroll to position [129, 0]
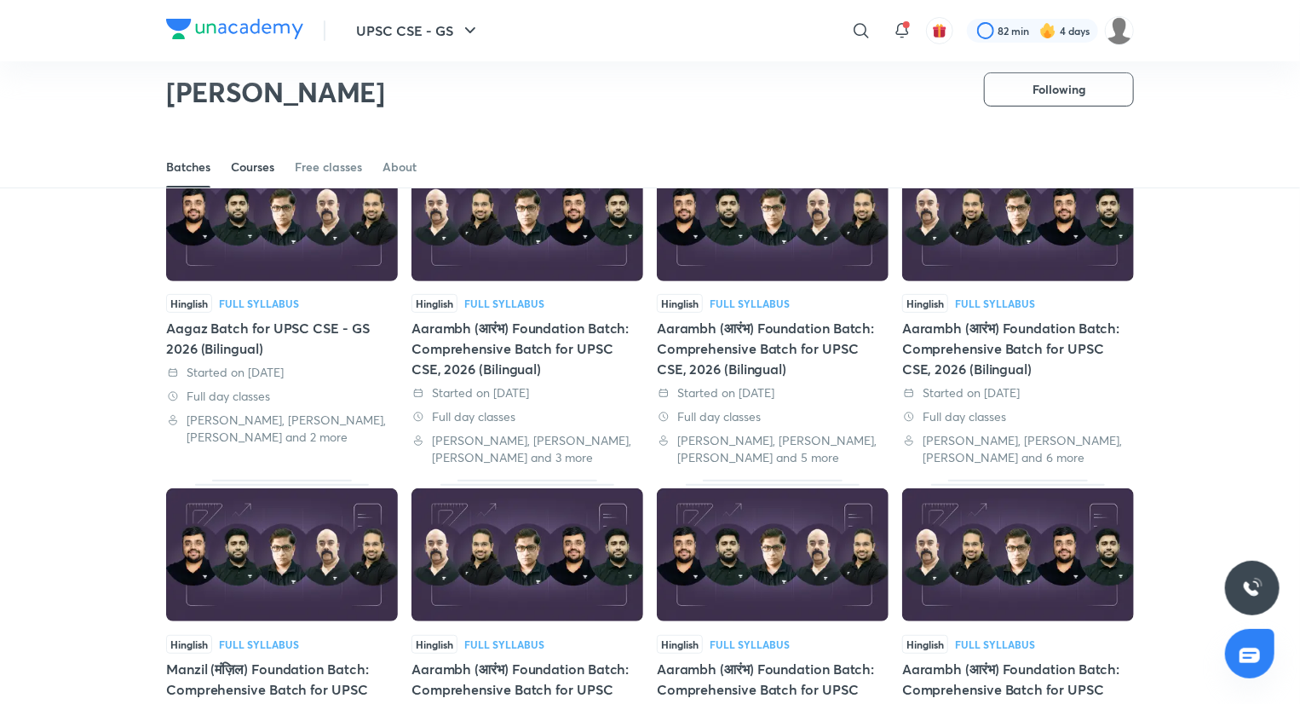
click at [256, 158] on link "Courses" at bounding box center [252, 167] width 43 height 41
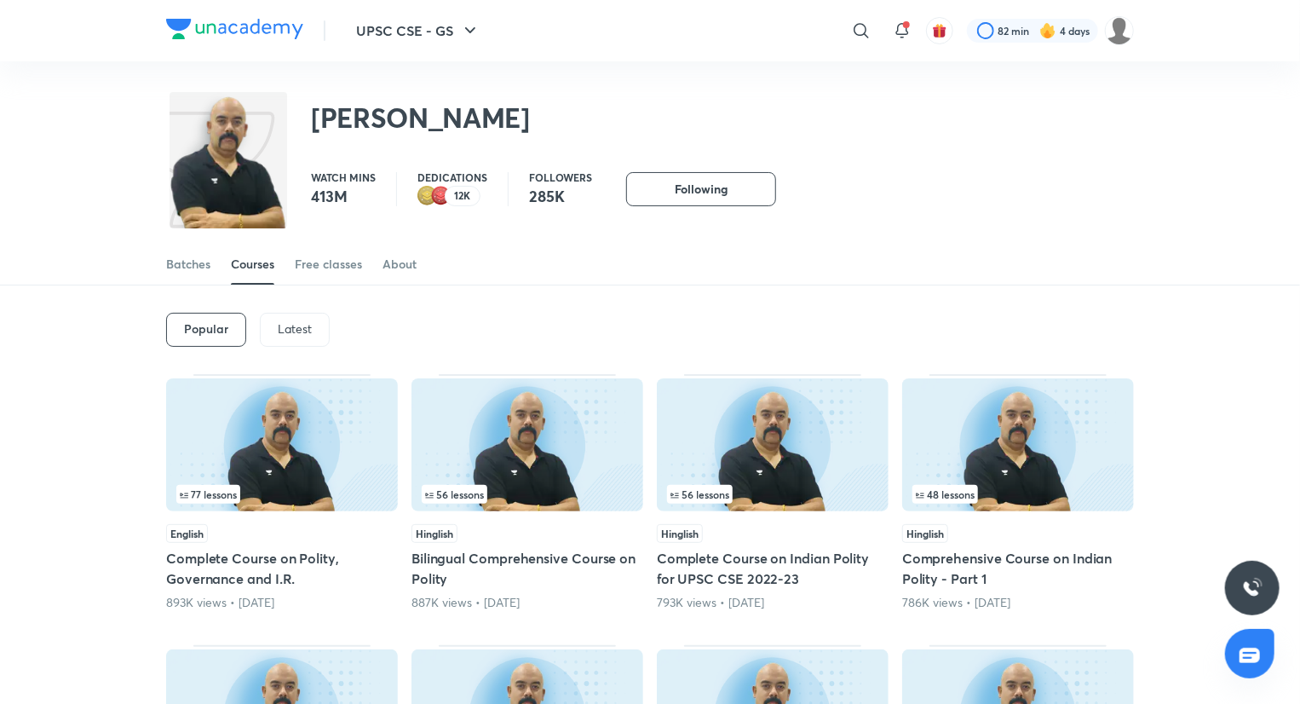
click at [327, 316] on div "Latest" at bounding box center [295, 330] width 70 height 34
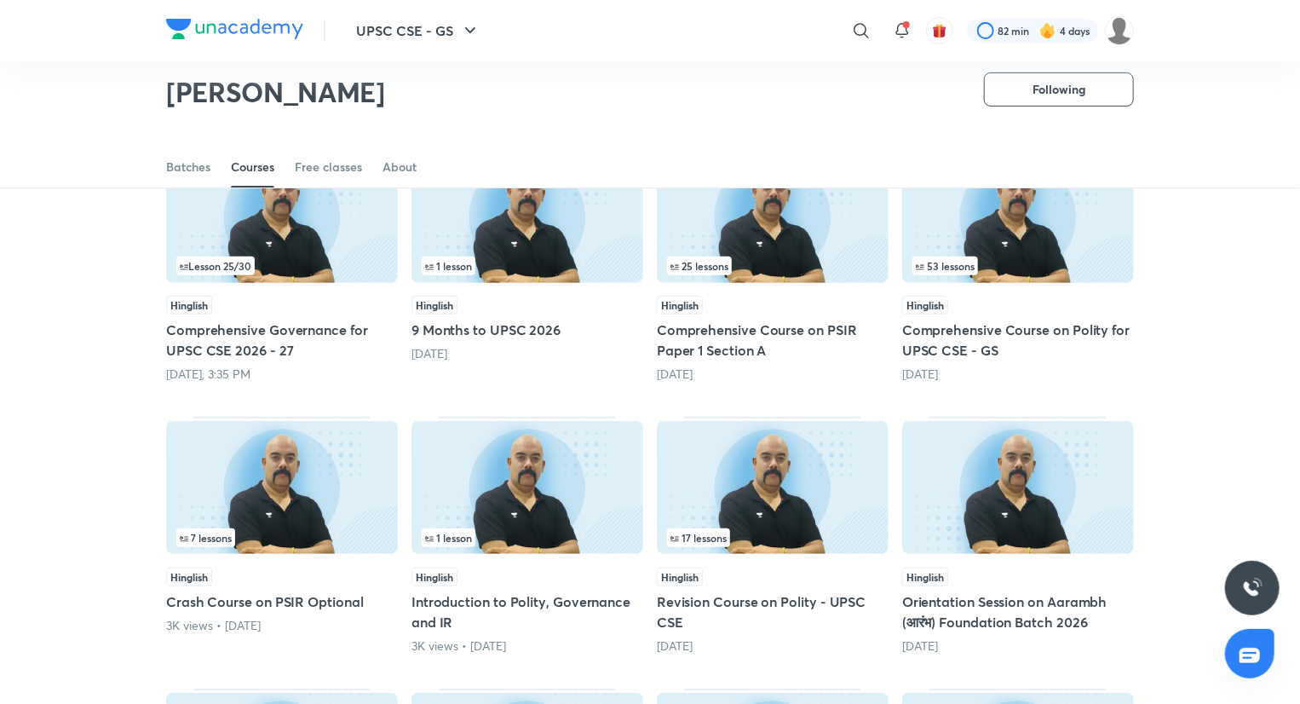
scroll to position [180, 0]
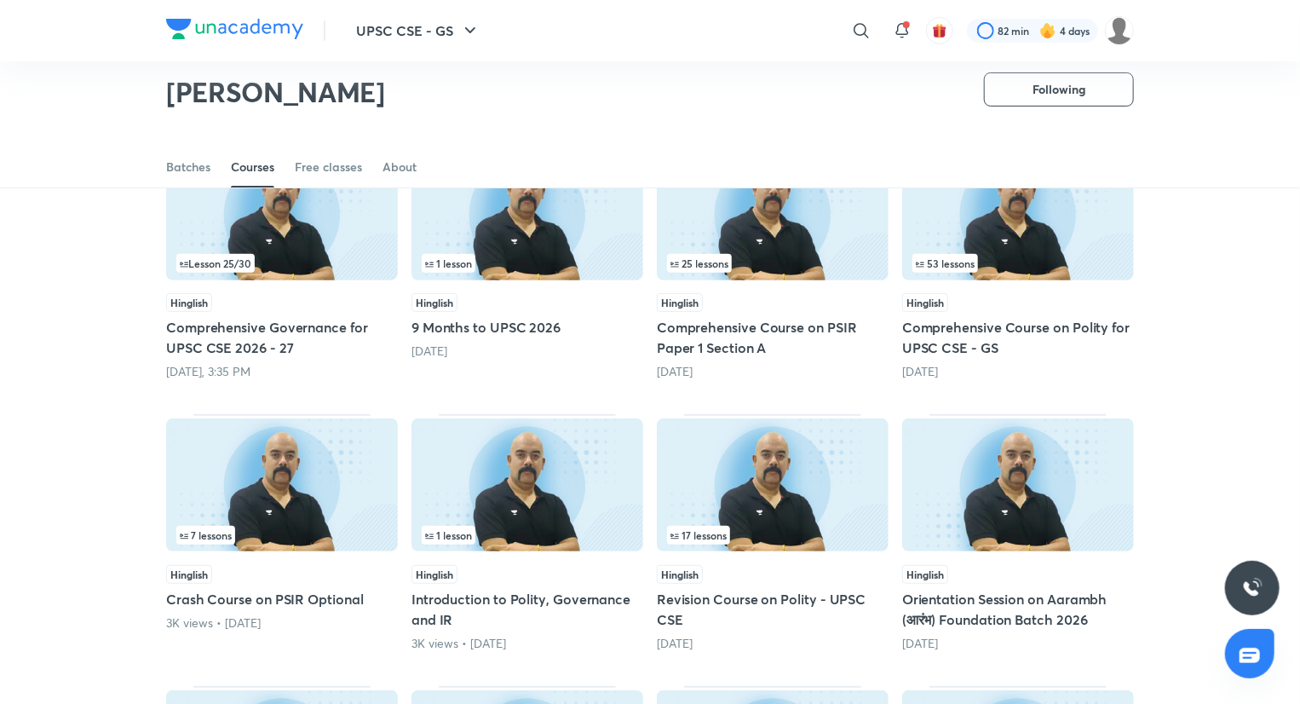
click at [971, 336] on h5 "Comprehensive Course on Polity for UPSC CSE - GS" at bounding box center [1018, 337] width 232 height 41
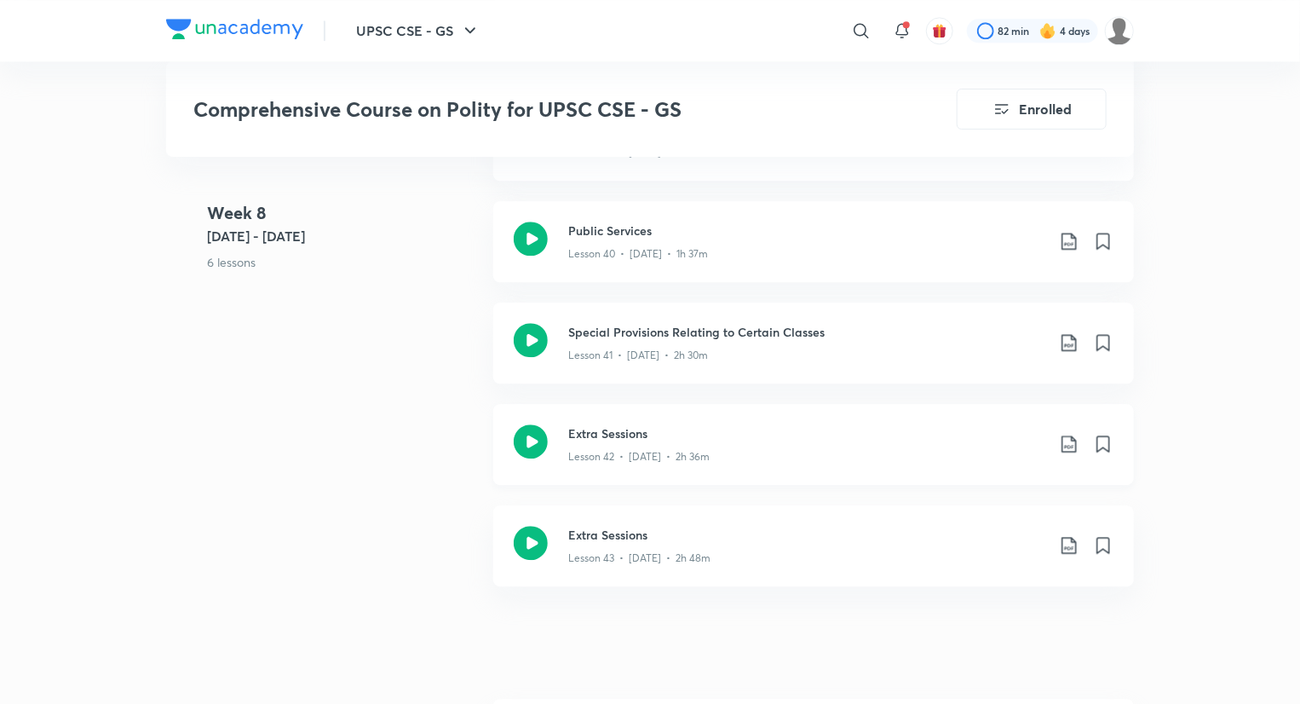
scroll to position [5375, 0]
click at [612, 441] on h3 "Extra Sessions" at bounding box center [806, 435] width 477 height 18
click at [647, 335] on h3 "Special Provisions Relating to Certain Classes" at bounding box center [806, 334] width 477 height 18
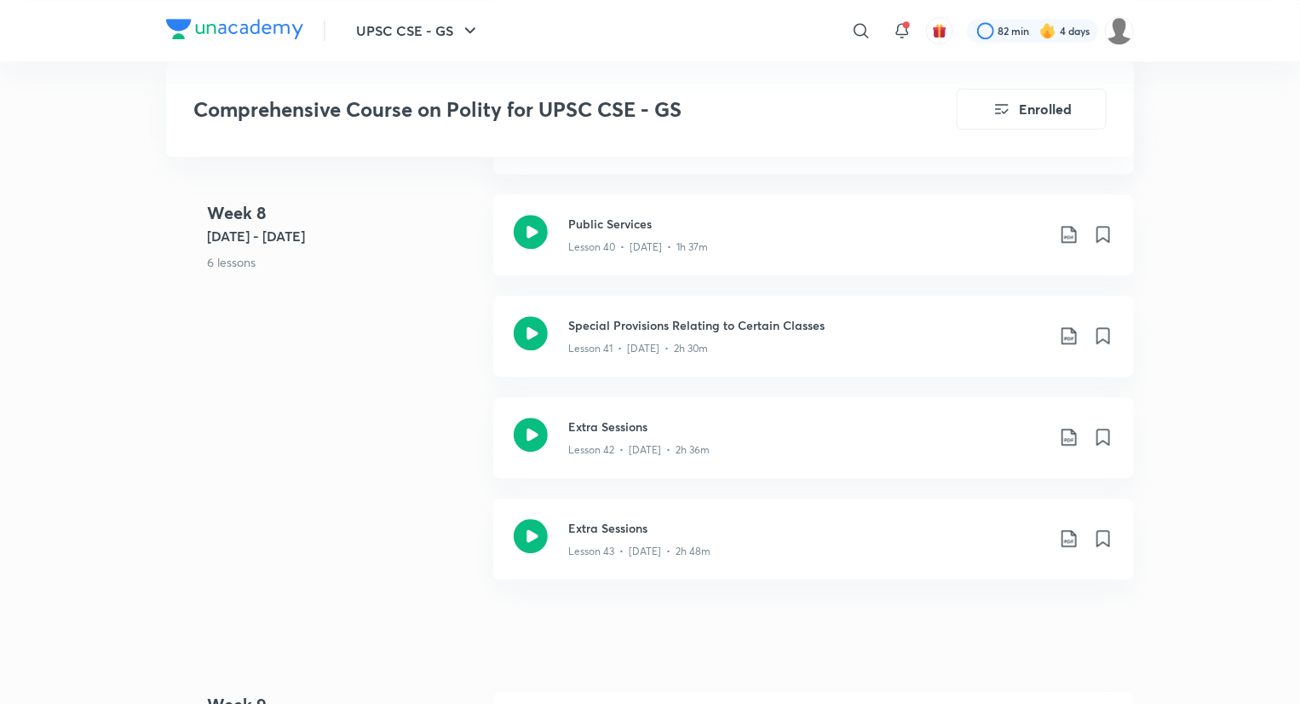
scroll to position [5588, 0]
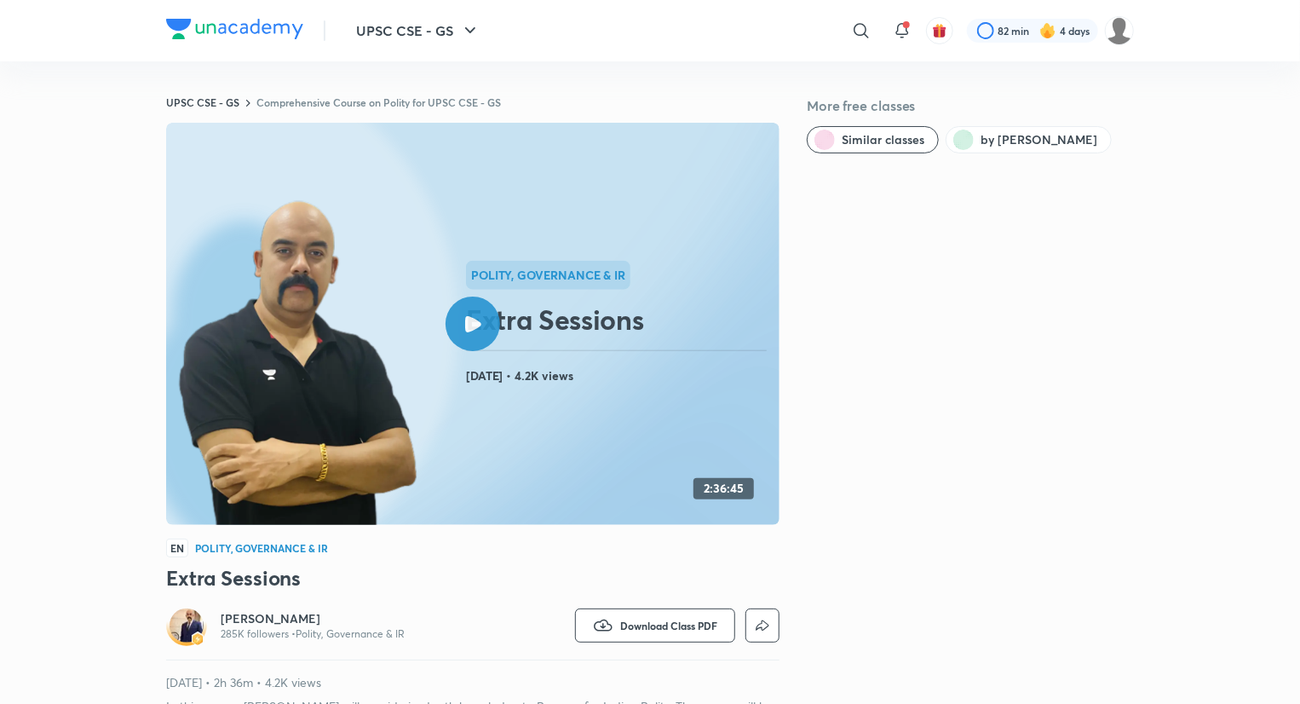
click at [502, 303] on h2 "Extra Sessions" at bounding box center [619, 320] width 307 height 34
